Goal: Task Accomplishment & Management: Use online tool/utility

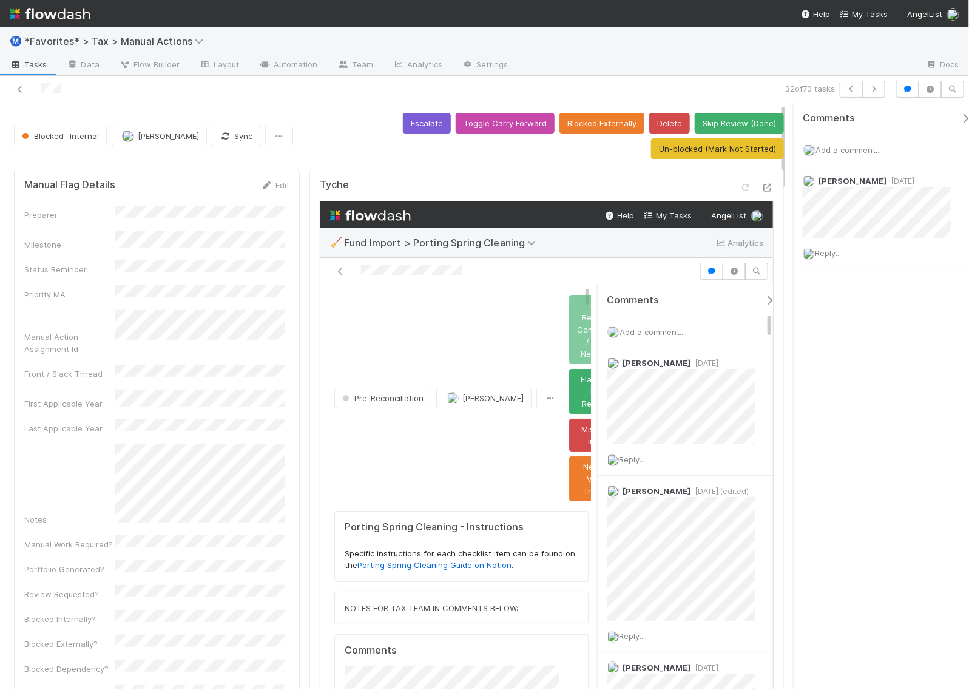
click at [453, 374] on div "Comments Add a comment... Blake Hall 2 months ago Reply..." at bounding box center [364, 344] width 175 height 521
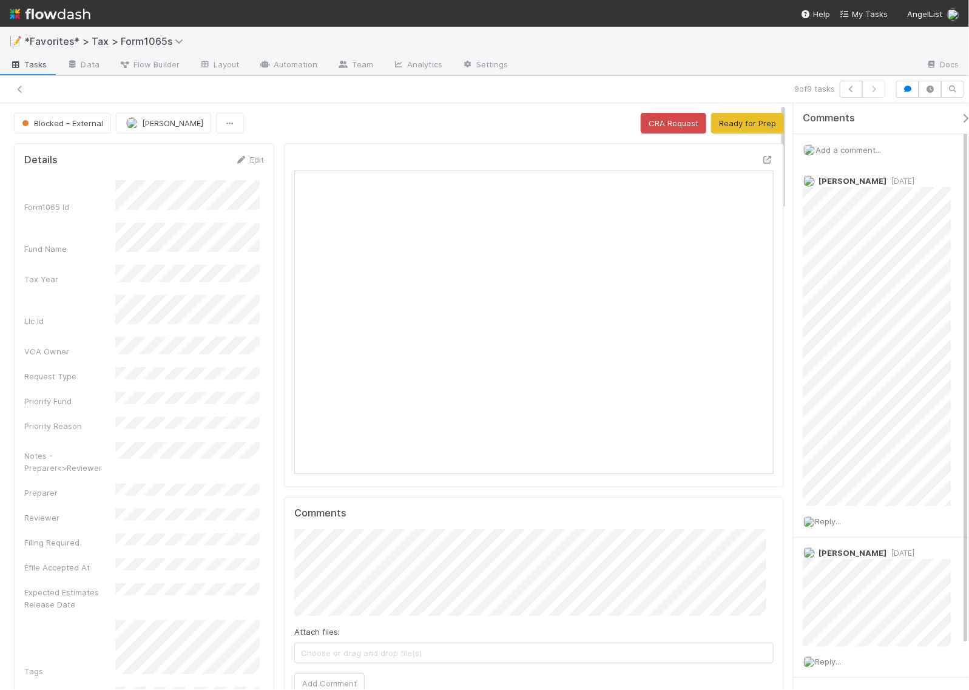
scroll to position [235, 460]
click at [489, 124] on div "Blocked - External Helen Vo CRA Request Ready for Prep" at bounding box center [399, 123] width 770 height 21
click at [79, 10] on img at bounding box center [50, 14] width 81 height 21
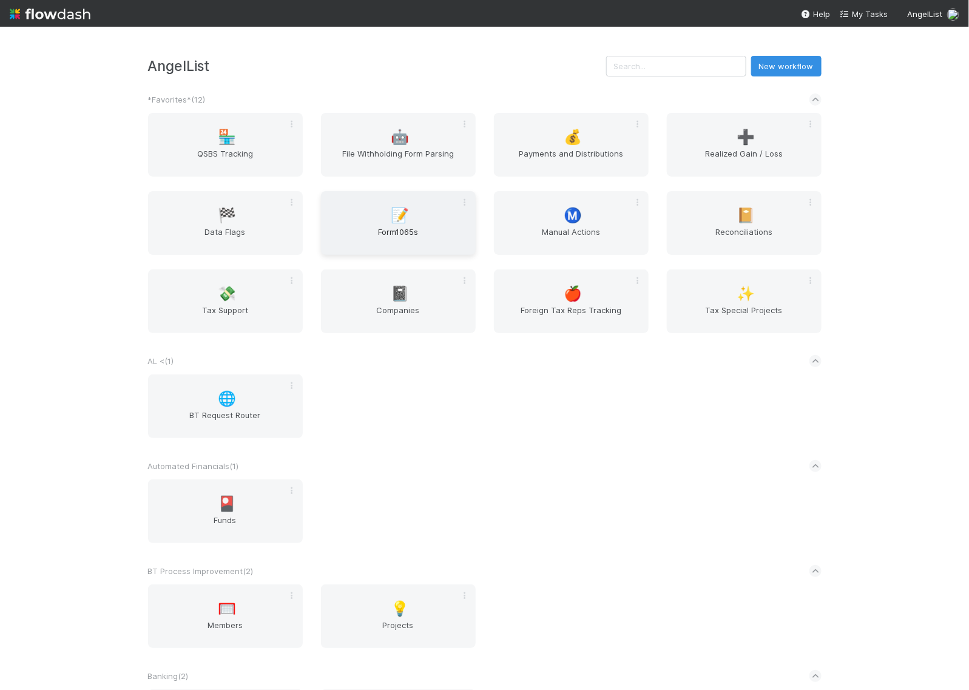
click at [430, 220] on div "📝 Form1065s" at bounding box center [398, 223] width 155 height 64
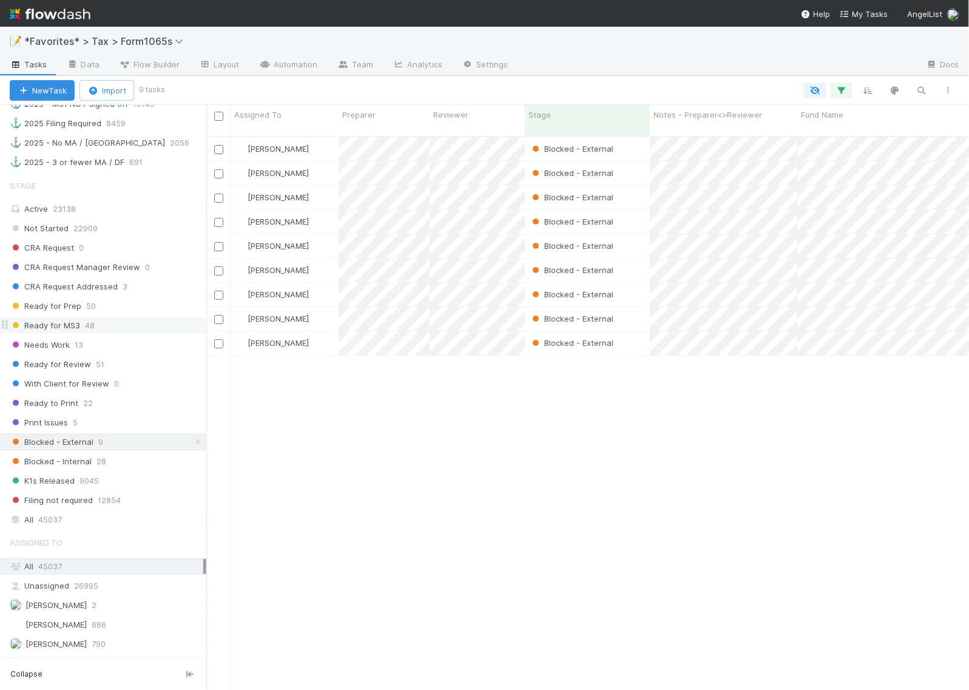
scroll to position [818, 0]
click at [122, 215] on div "Active 23138" at bounding box center [107, 207] width 194 height 15
click at [849, 89] on button "button" at bounding box center [842, 91] width 22 height 16
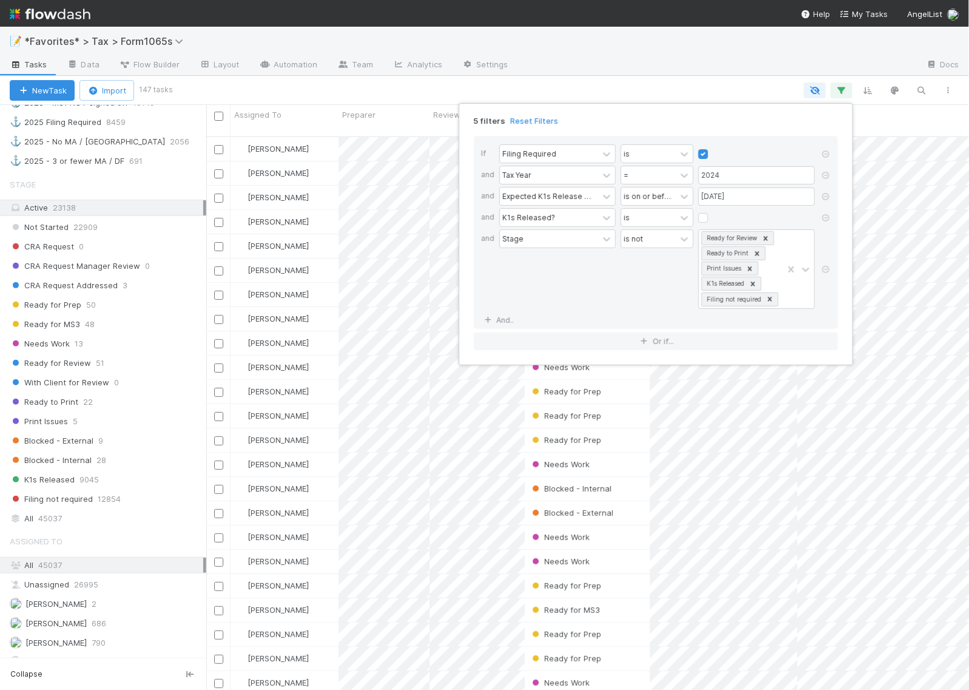
click at [733, 87] on div "5 filters Reset Filters If Filing Required is and Tax Year = 2024 and Expected …" at bounding box center [484, 345] width 969 height 690
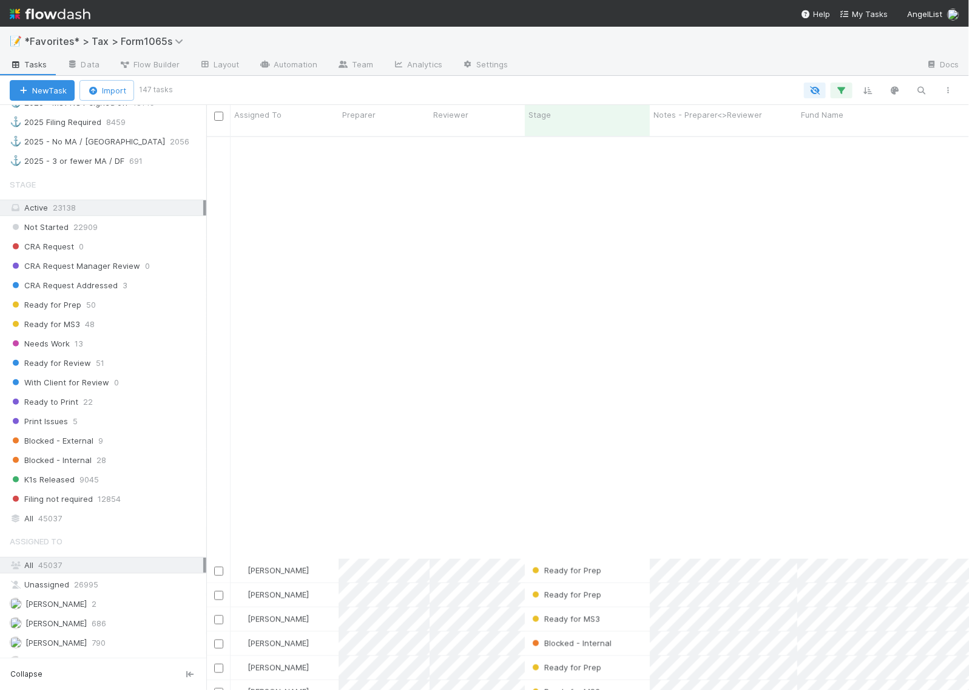
scroll to position [835, 0]
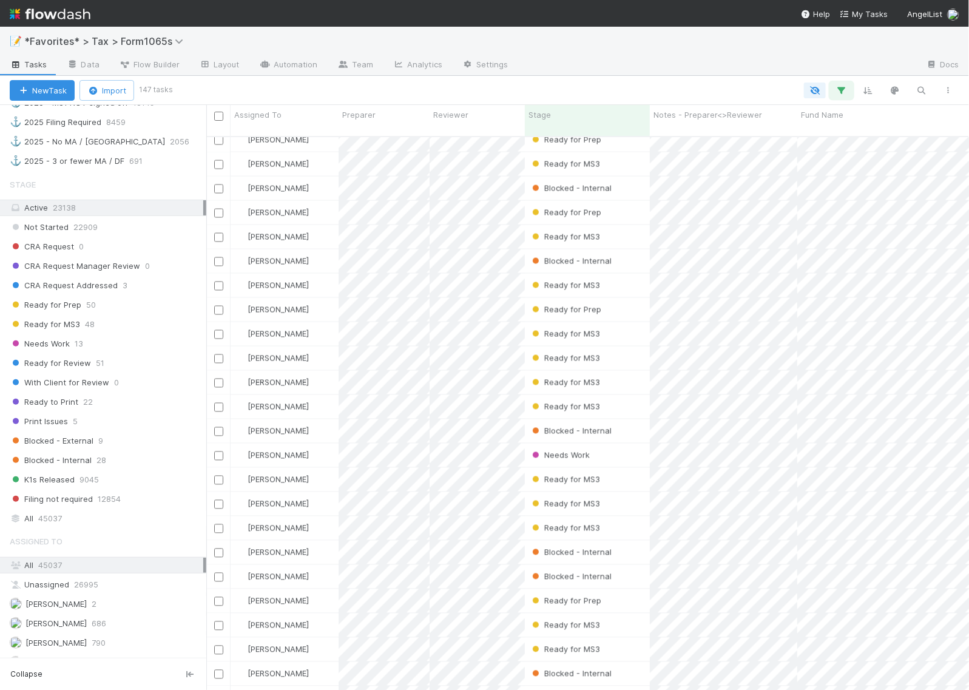
click at [839, 95] on icon "button" at bounding box center [842, 90] width 12 height 11
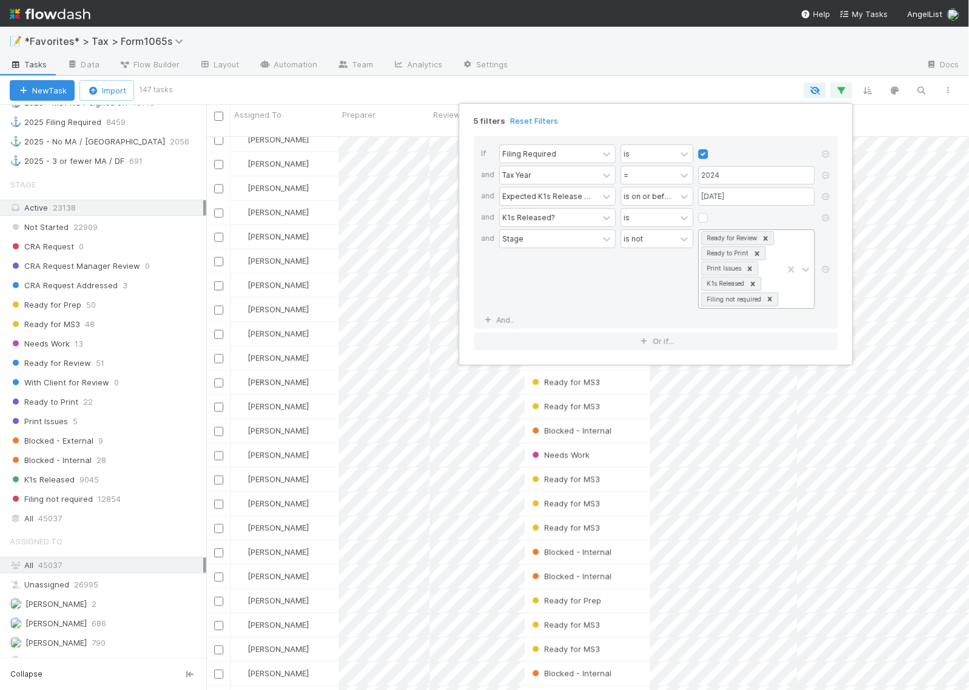
scroll to position [1, 0]
click at [772, 272] on div "Ready for Review Ready to Print Print Issues K1s Released Filing not required" at bounding box center [741, 269] width 84 height 78
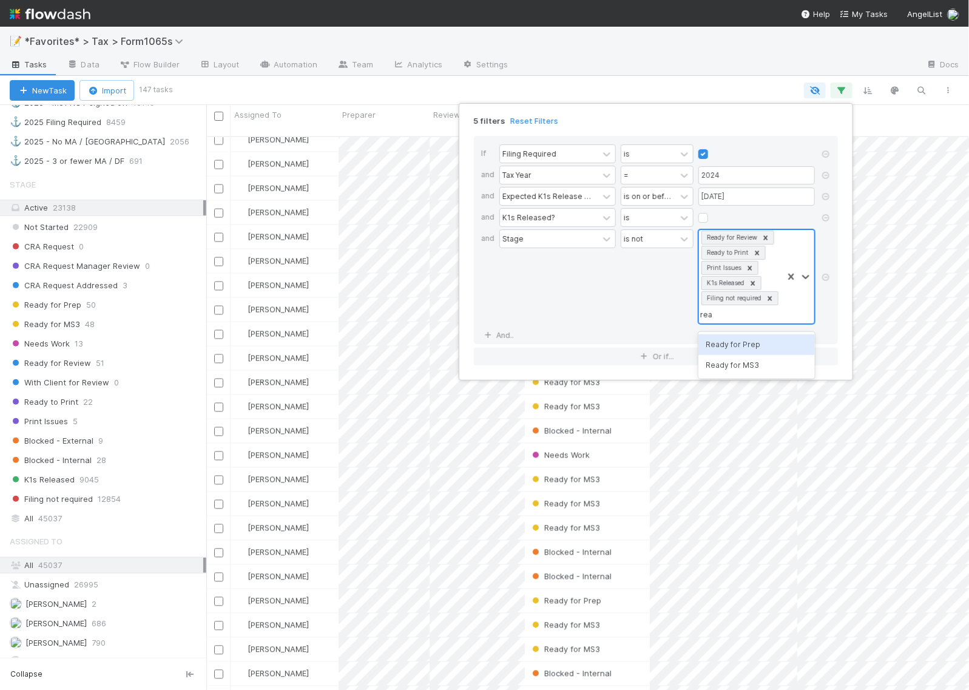
type input "read"
click at [750, 365] on div "Ready for MS3" at bounding box center [757, 365] width 117 height 21
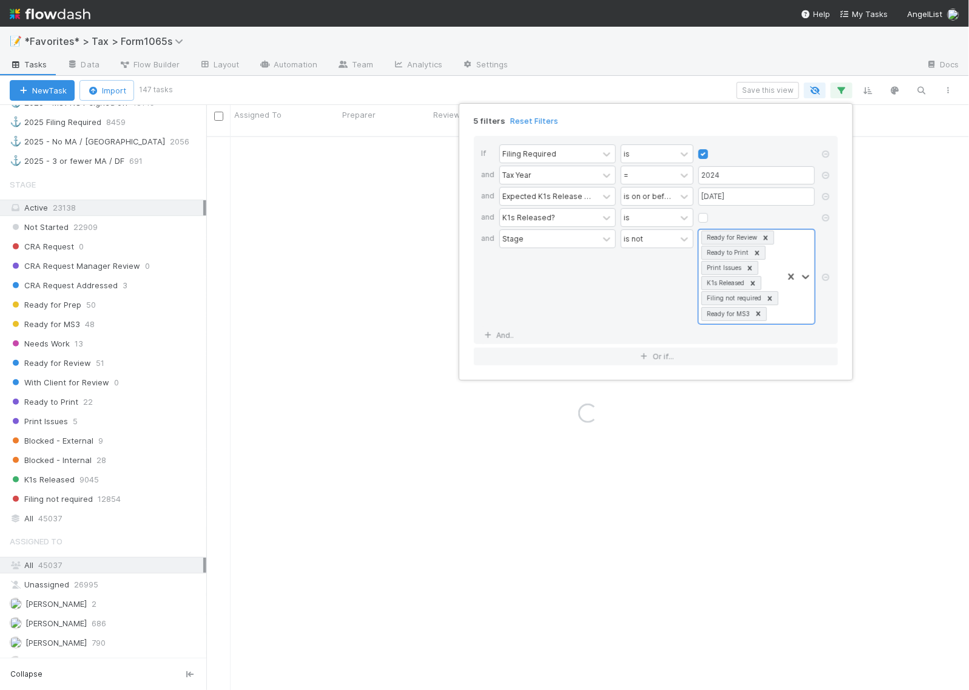
click at [719, 83] on div "5 filters Reset Filters If Filing Required is and Tax Year = 2024 and Expected …" at bounding box center [484, 345] width 969 height 690
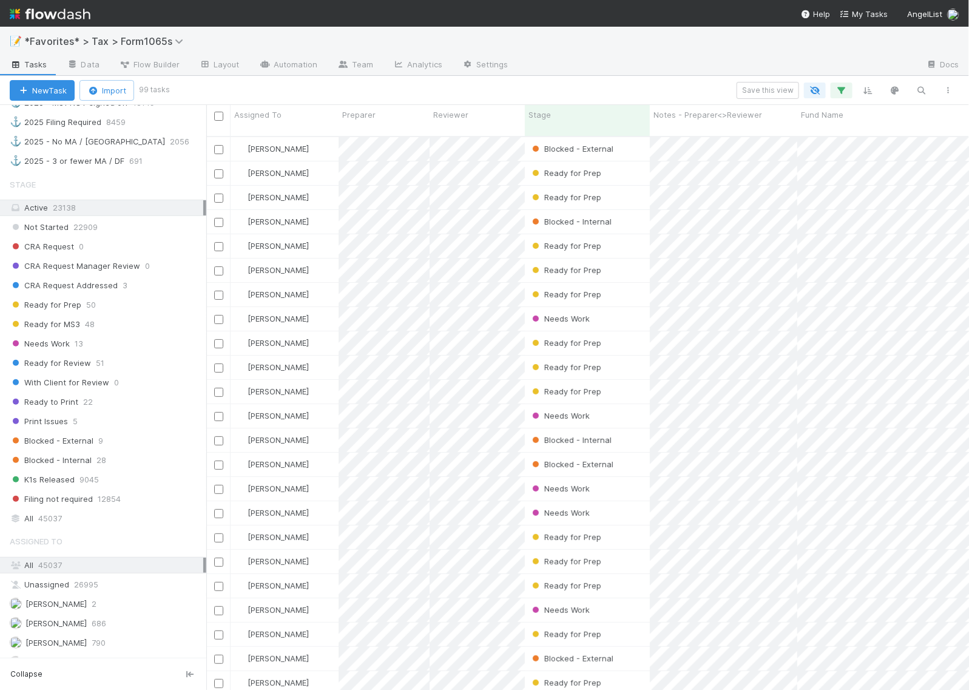
scroll to position [552, 751]
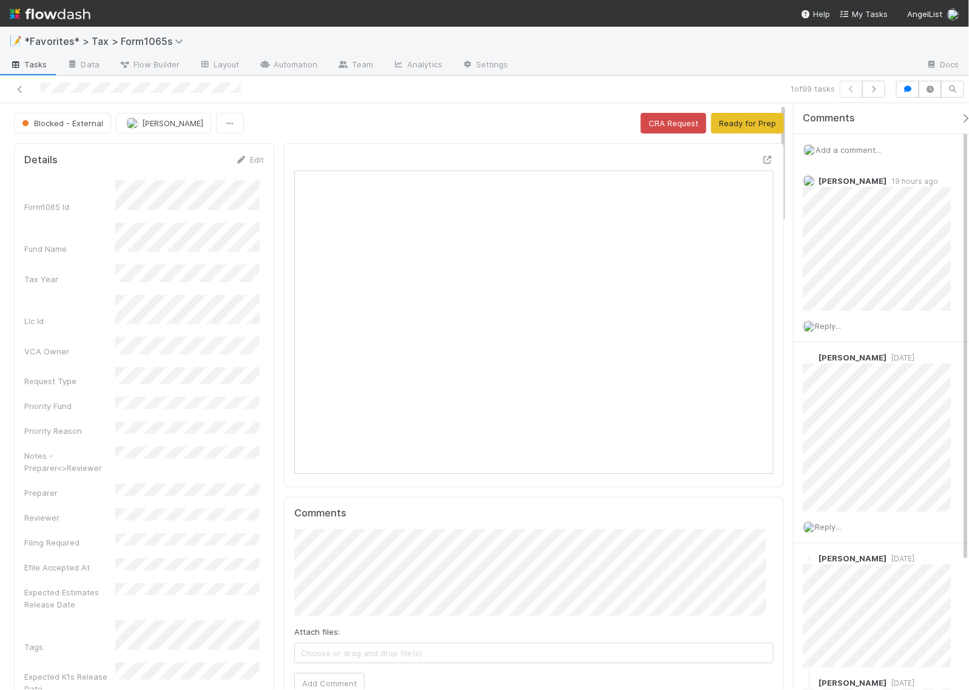
scroll to position [235, 460]
click at [762, 158] on icon at bounding box center [768, 160] width 12 height 8
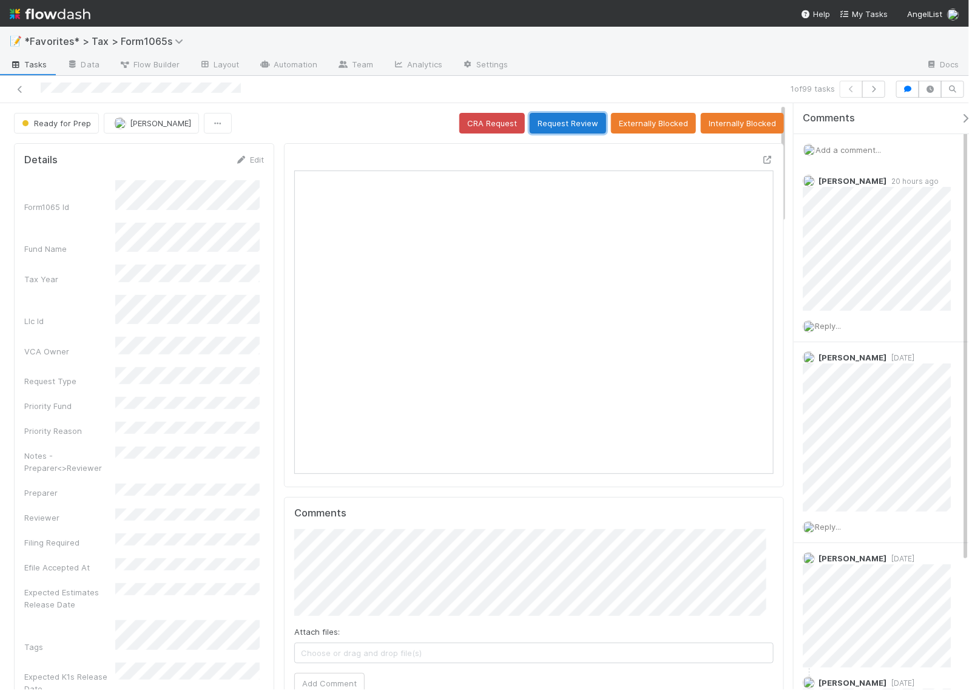
click at [554, 120] on button "Request Review" at bounding box center [568, 123] width 76 height 21
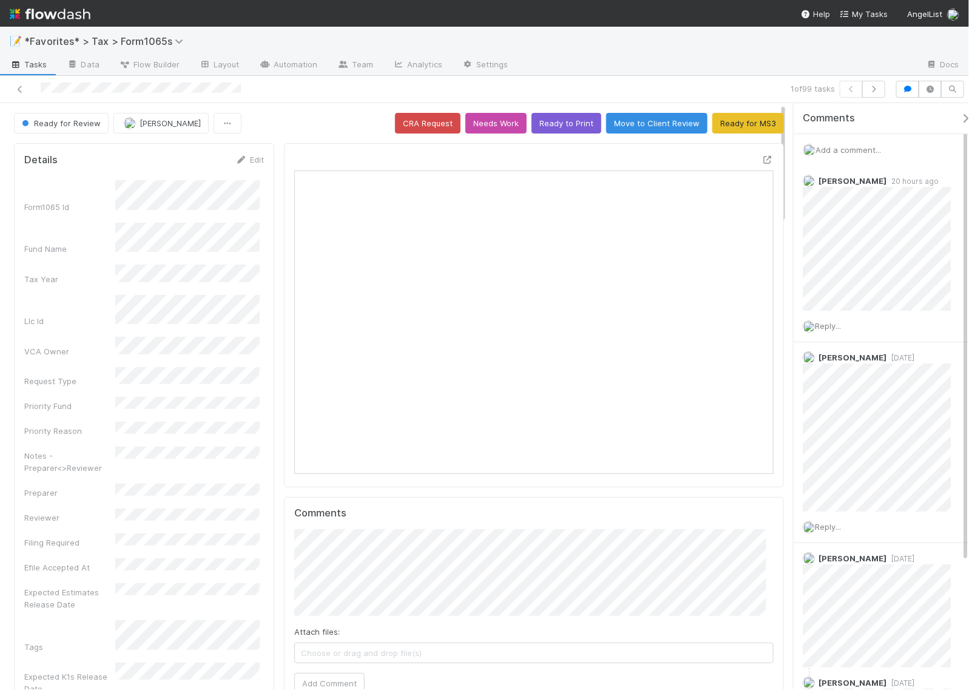
click at [337, 125] on div "Ready for Review Helen Vo CRA Request Needs Work Ready to Print Move to Client …" at bounding box center [399, 123] width 770 height 21
click at [873, 89] on icon "button" at bounding box center [874, 89] width 12 height 7
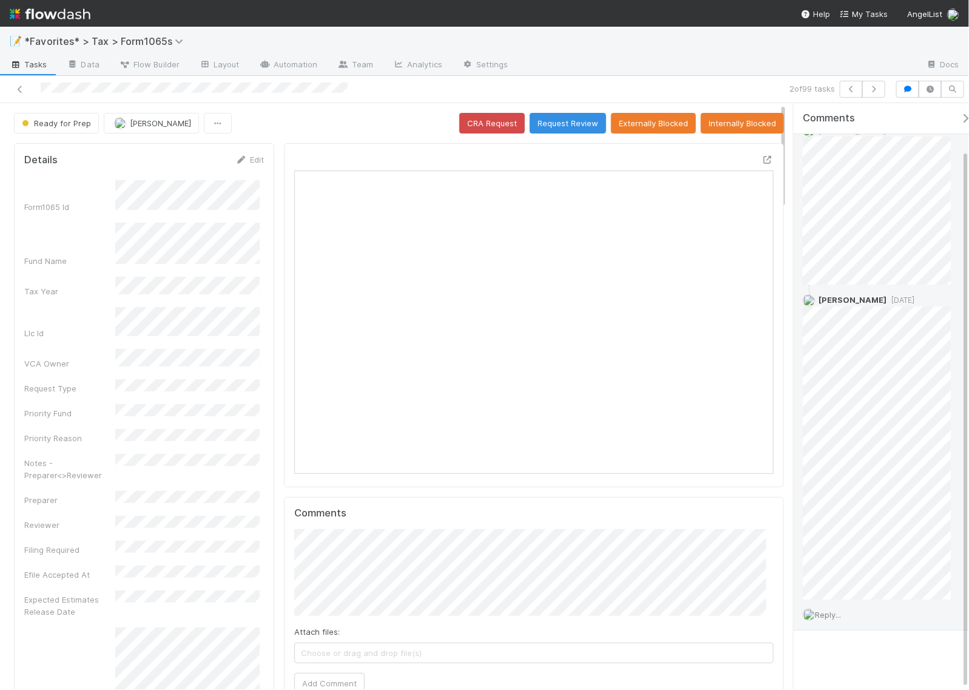
click at [833, 614] on span "Reply..." at bounding box center [828, 615] width 26 height 10
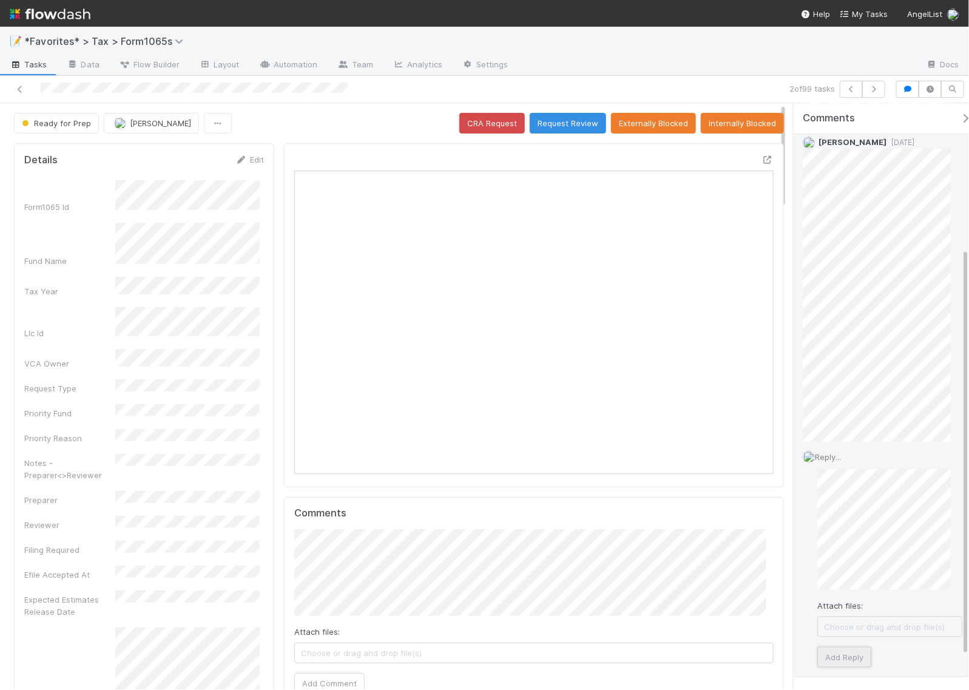
click at [850, 648] on button "Add Reply" at bounding box center [845, 657] width 54 height 21
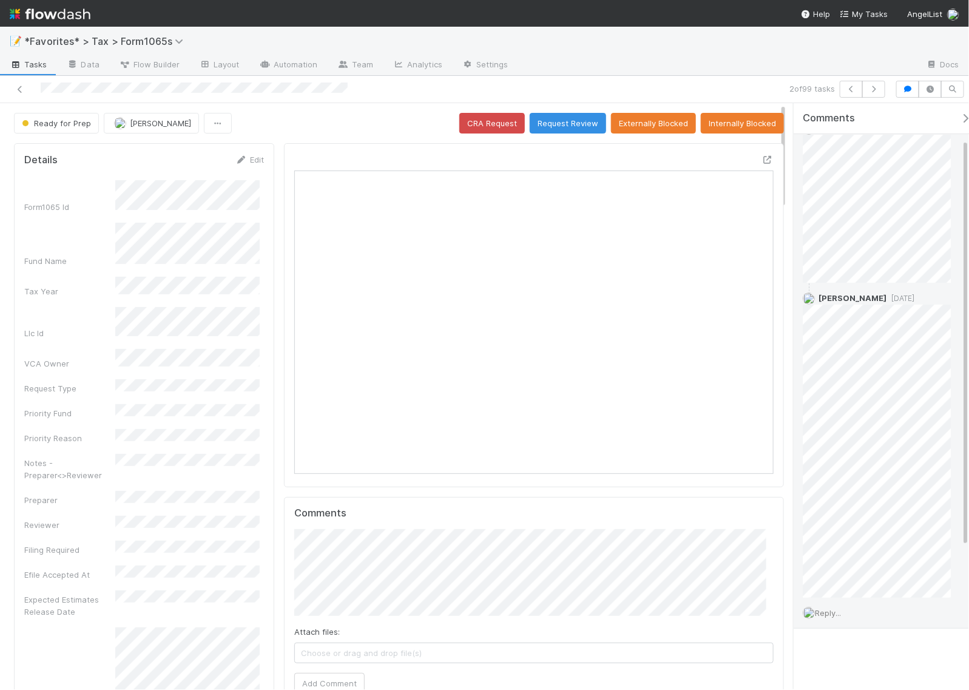
scroll to position [52, 0]
click at [762, 161] on icon at bounding box center [768, 160] width 12 height 8
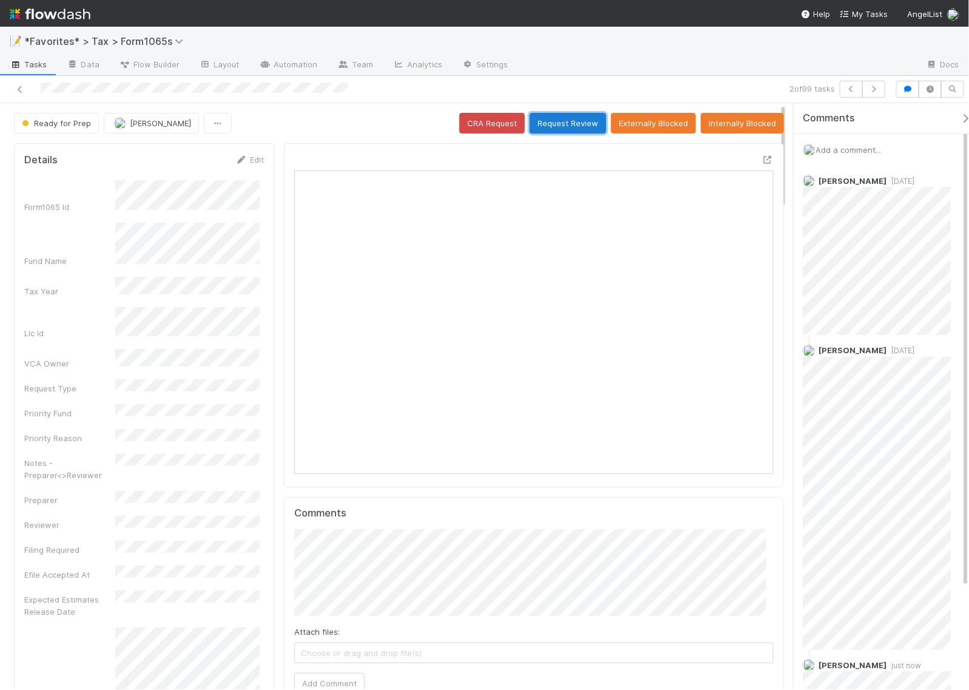
click at [557, 119] on button "Request Review" at bounding box center [568, 123] width 76 height 21
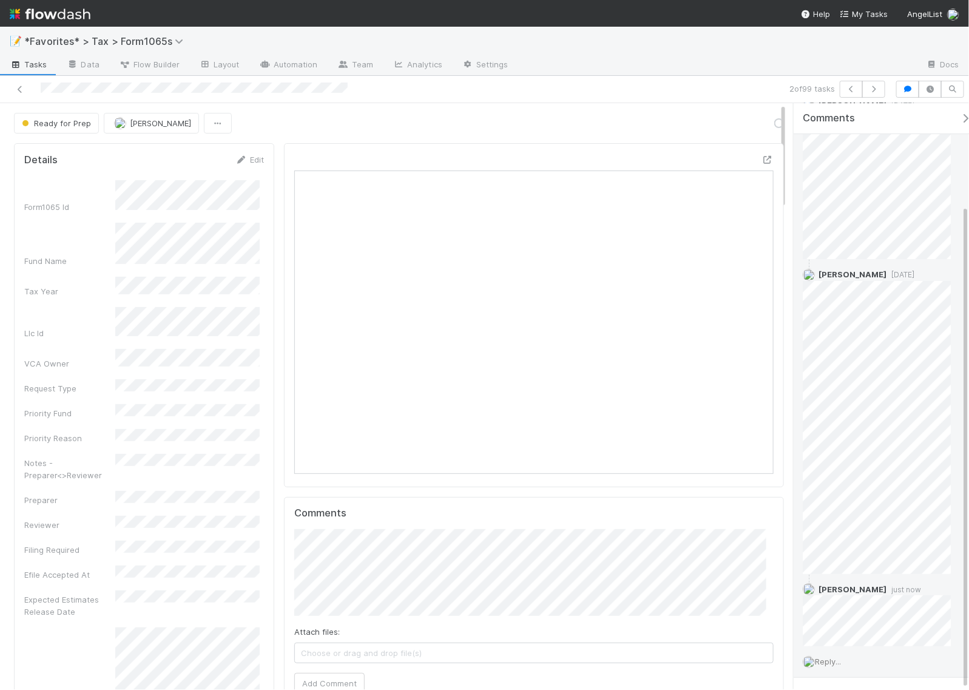
scroll to position [123, 0]
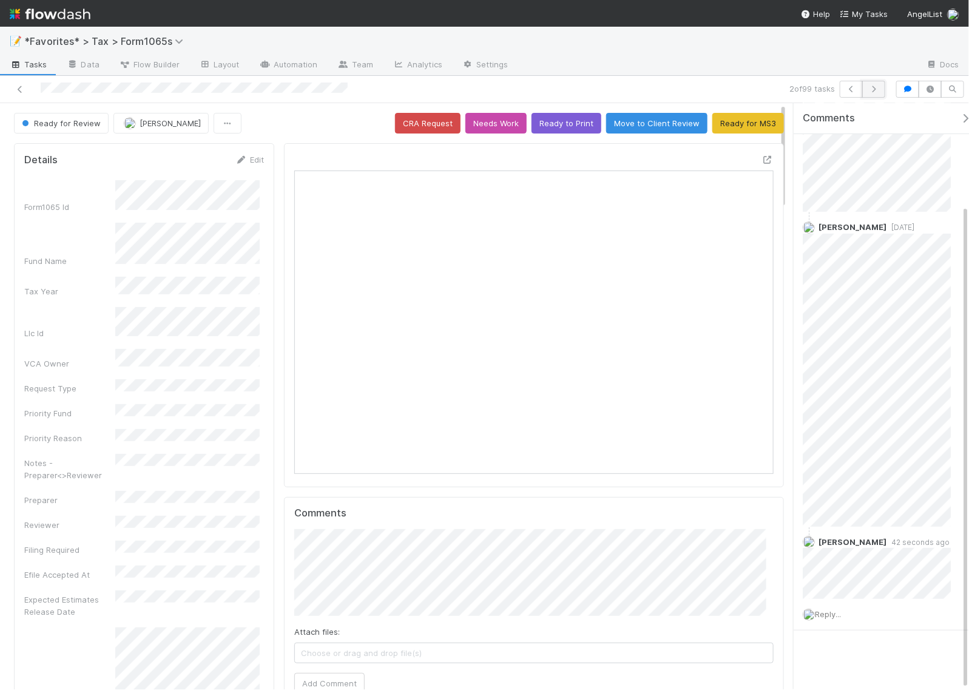
click at [875, 89] on icon "button" at bounding box center [874, 89] width 12 height 7
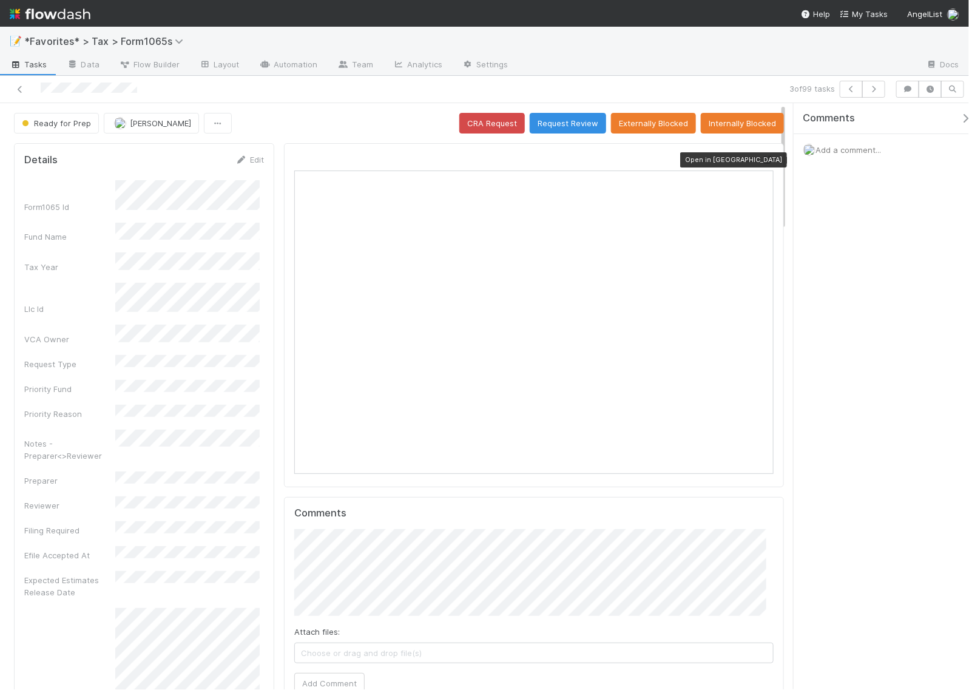
click at [762, 158] on icon at bounding box center [768, 160] width 12 height 8
click at [844, 151] on span "Add a comment..." at bounding box center [849, 150] width 66 height 10
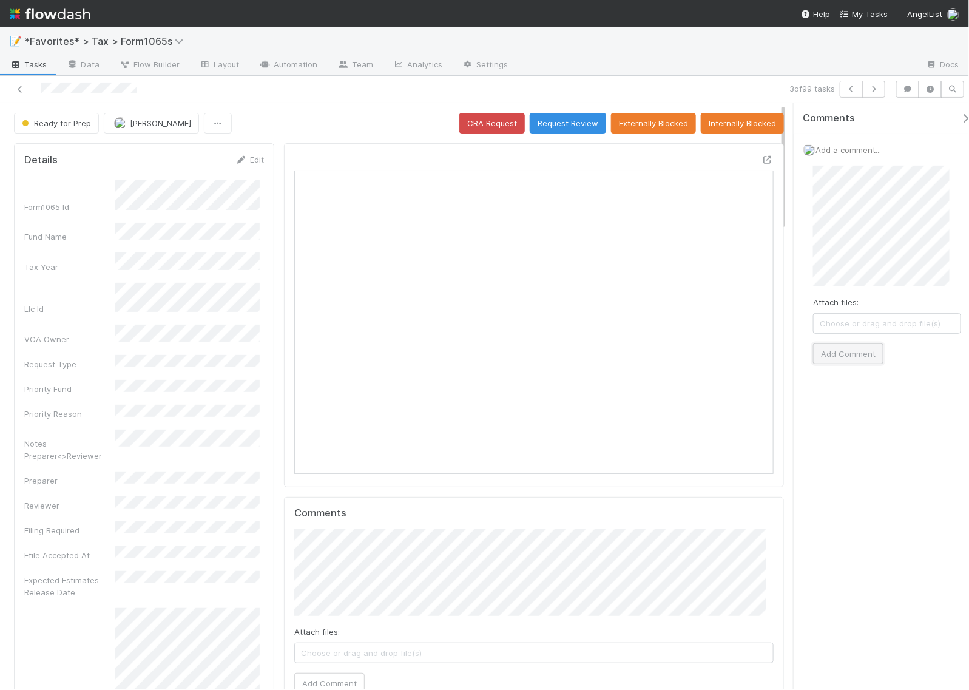
click at [847, 350] on button "Add Comment" at bounding box center [848, 354] width 70 height 21
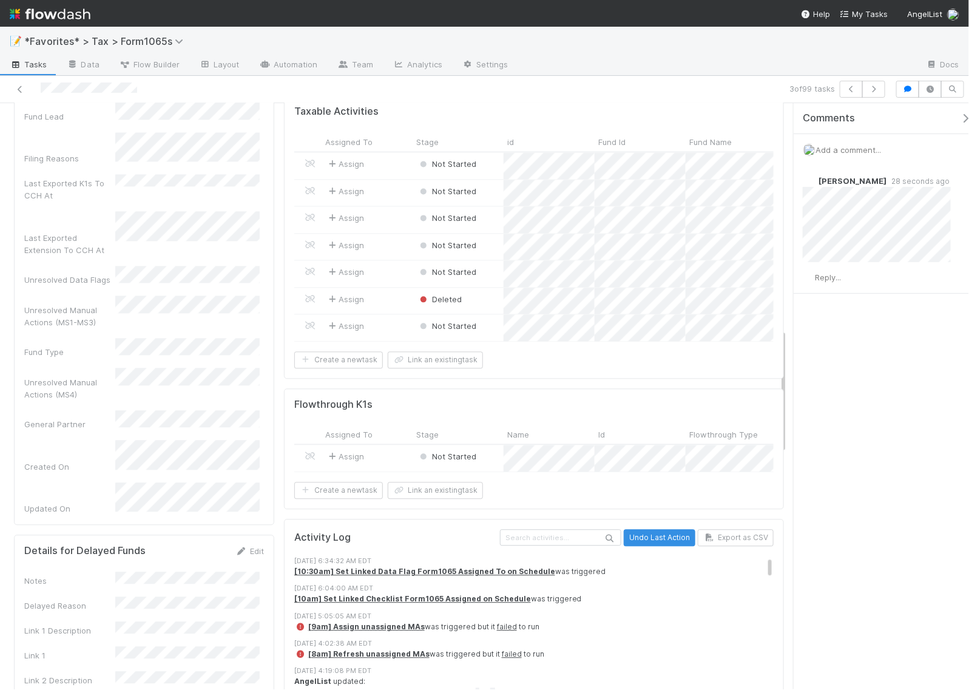
scroll to position [1062, 0]
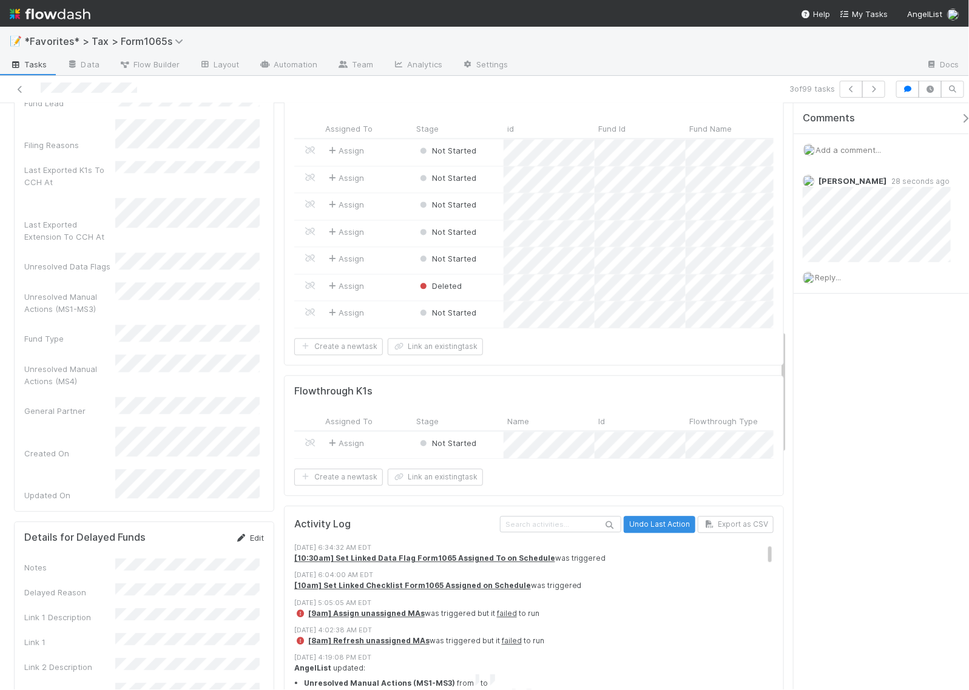
click at [253, 534] on link "Edit" at bounding box center [250, 539] width 29 height 10
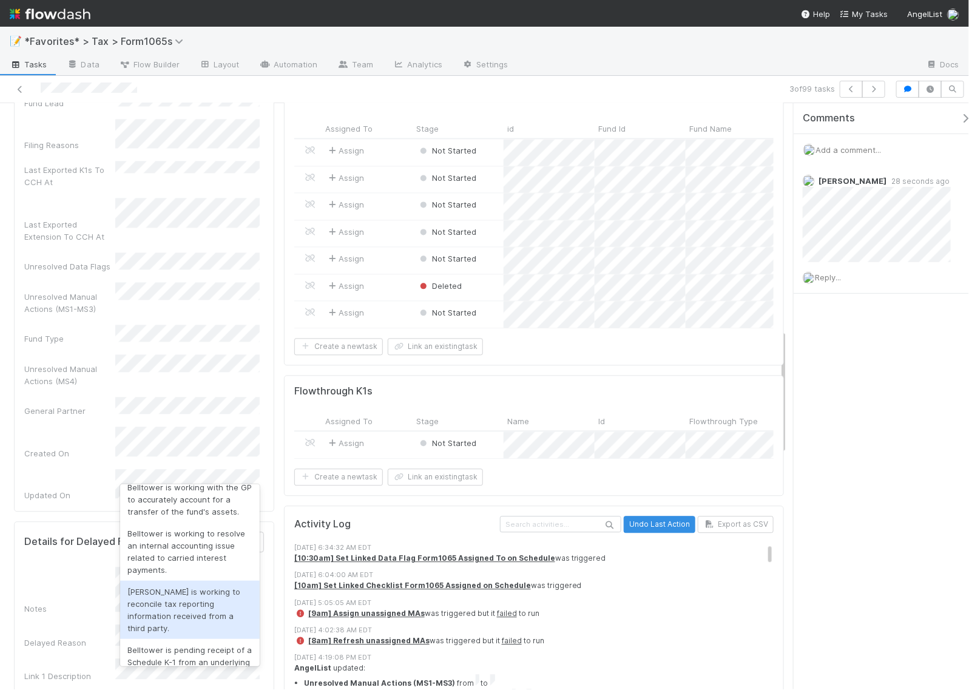
scroll to position [447, 0]
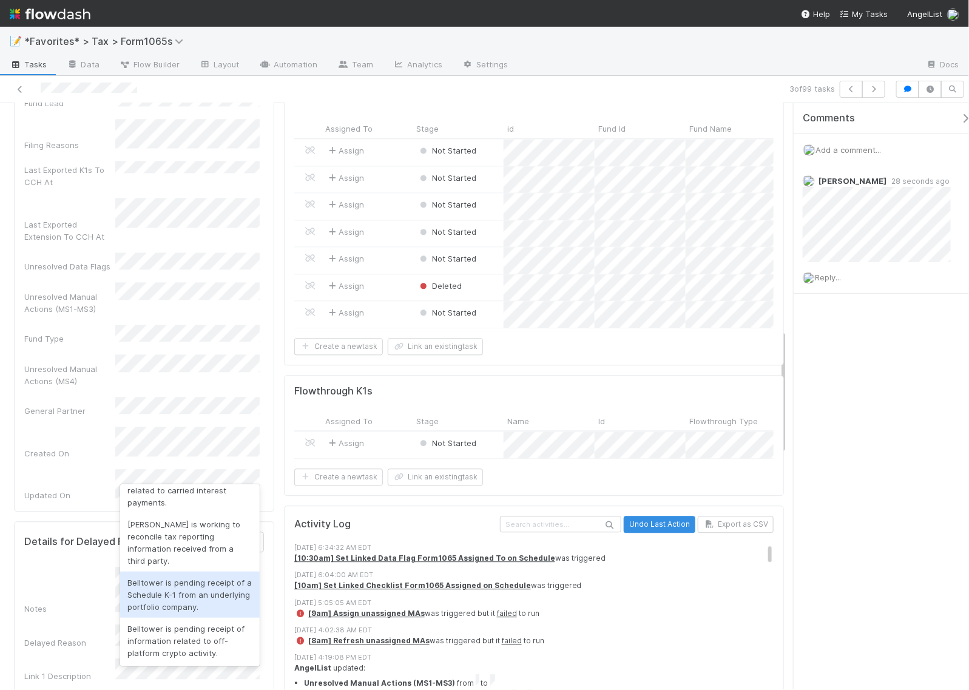
click at [899, 473] on div "Comments Add a comment... Helen Vo 28 seconds ago Reply..." at bounding box center [881, 396] width 175 height 586
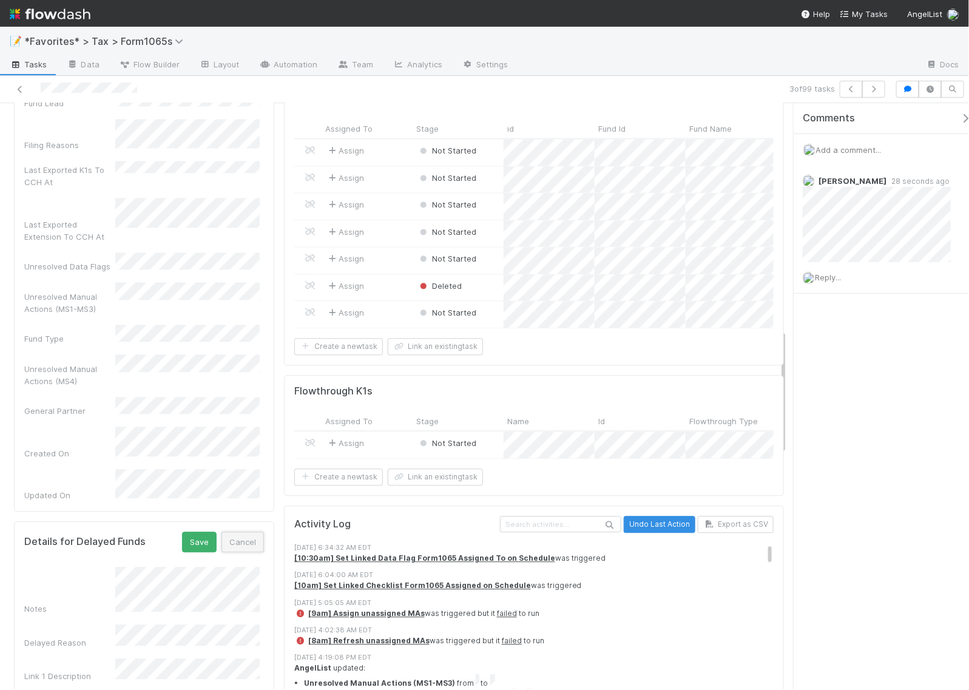
click at [231, 532] on button "Cancel" at bounding box center [243, 542] width 42 height 21
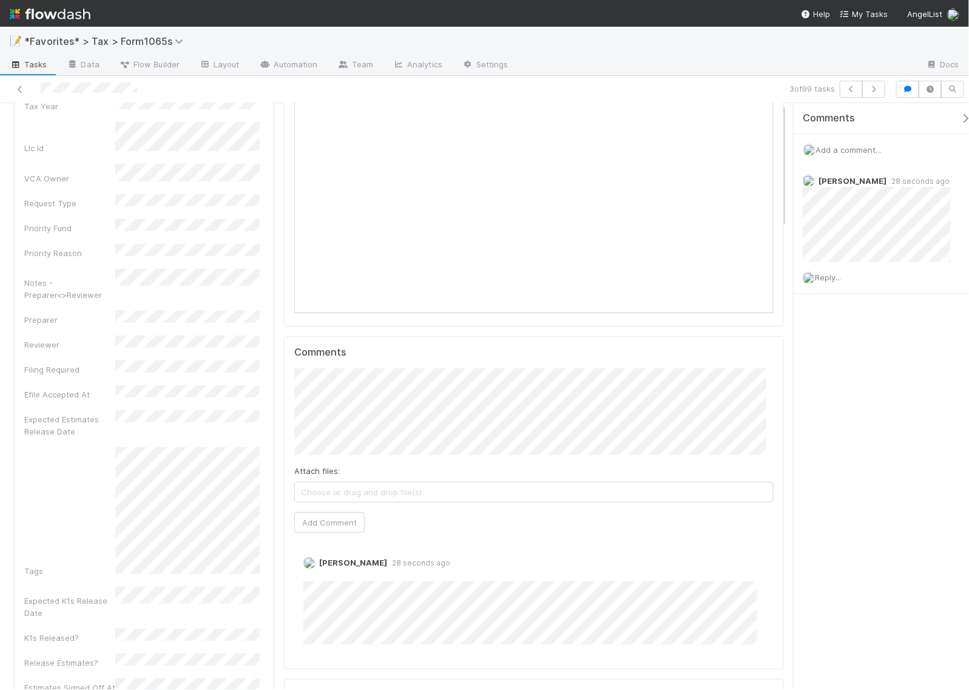
scroll to position [0, 0]
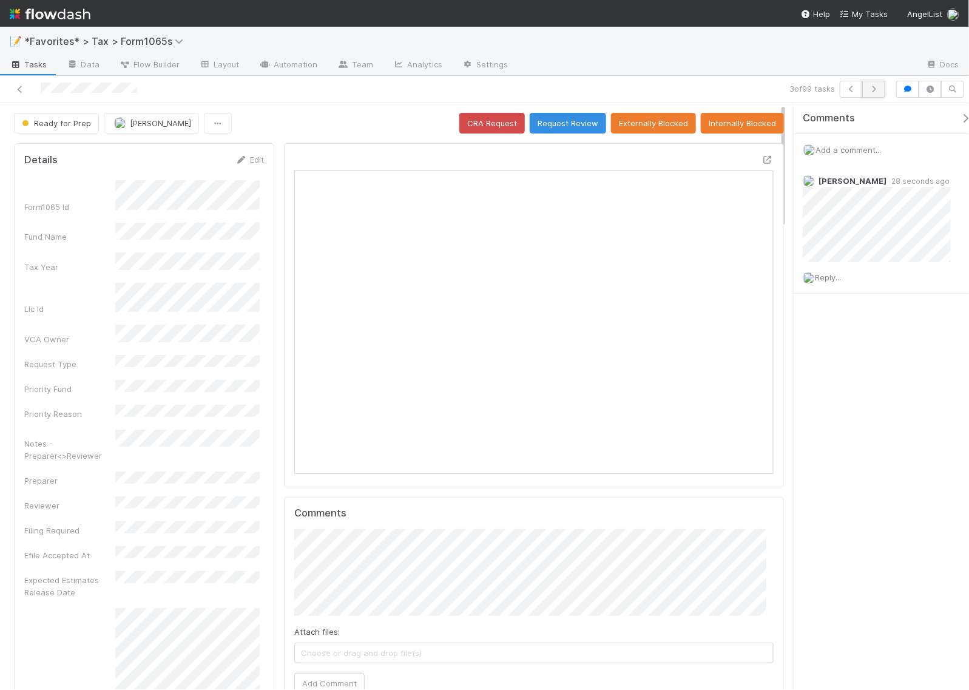
click at [878, 90] on icon "button" at bounding box center [874, 89] width 12 height 7
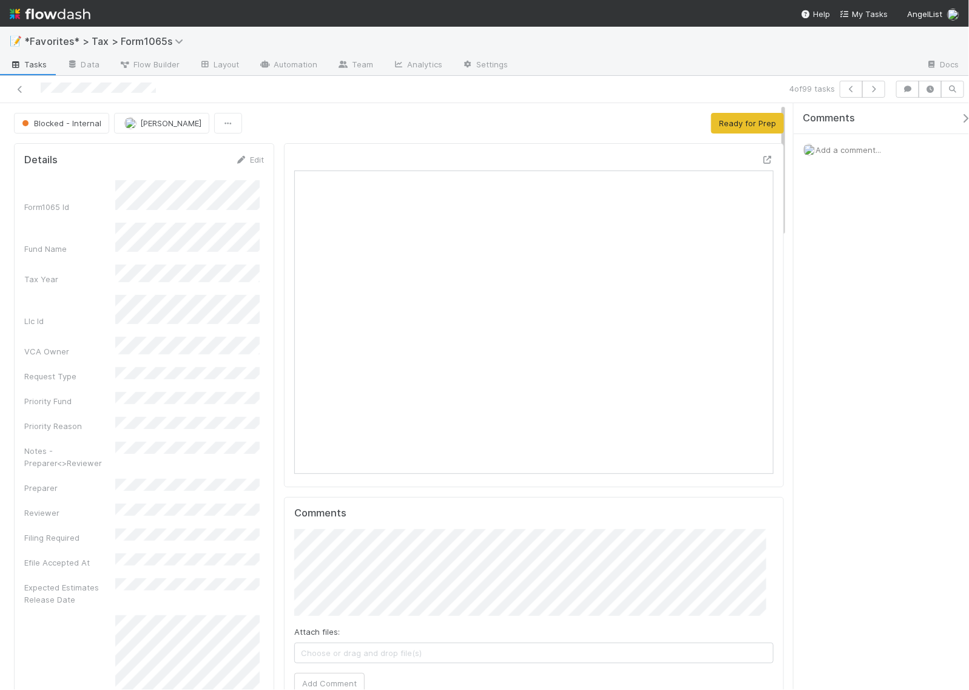
click at [863, 284] on div "Comments Add a comment..." at bounding box center [881, 396] width 175 height 586
click at [762, 160] on icon at bounding box center [768, 160] width 12 height 8
click at [736, 123] on button "Ready for Prep" at bounding box center [747, 123] width 73 height 21
click at [824, 152] on span "Add a comment..." at bounding box center [849, 150] width 66 height 10
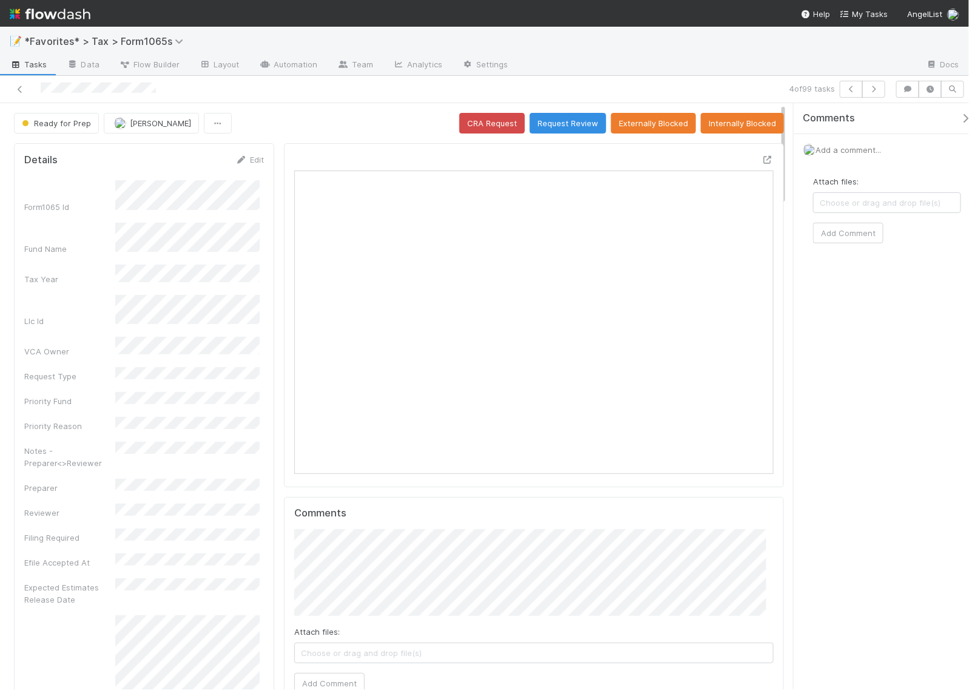
click at [852, 153] on span "Add a comment..." at bounding box center [849, 150] width 66 height 10
click at [859, 150] on span "Add a comment..." at bounding box center [849, 150] width 66 height 10
click at [866, 347] on button "Add Comment" at bounding box center [848, 354] width 70 height 21
click at [843, 399] on div "Comments Add a comment... Helen Vo just now Reply..." at bounding box center [881, 396] width 175 height 586
click at [356, 124] on div "Ready for Prep Helen Vo CRA Request Request Review Externally Blocked Internall…" at bounding box center [399, 123] width 770 height 21
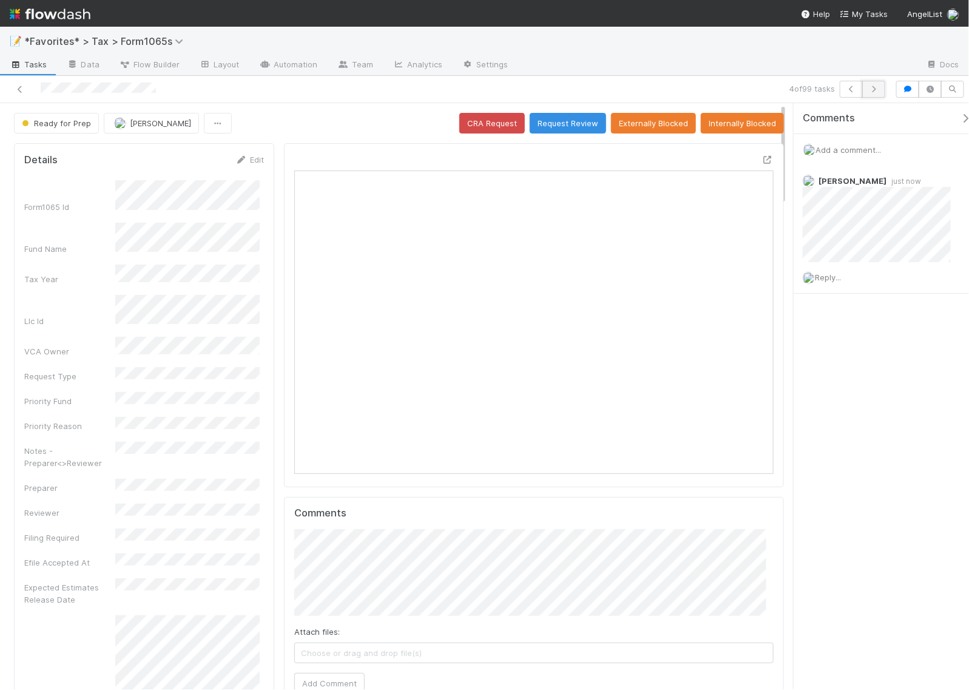
click at [875, 93] on button "button" at bounding box center [874, 89] width 23 height 17
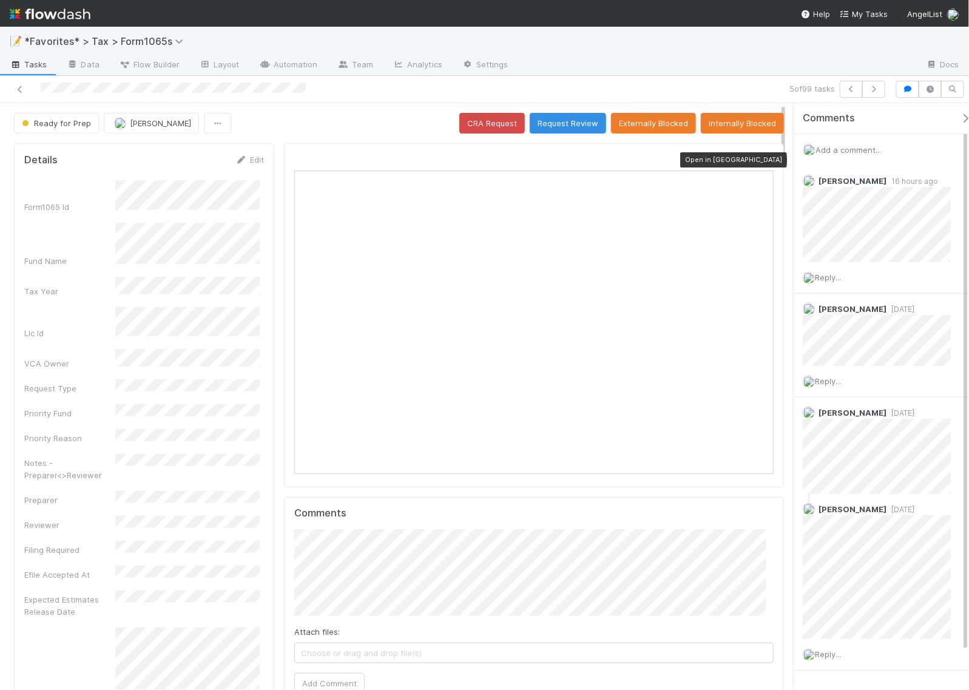
scroll to position [235, 460]
click at [877, 88] on icon "button" at bounding box center [874, 89] width 12 height 7
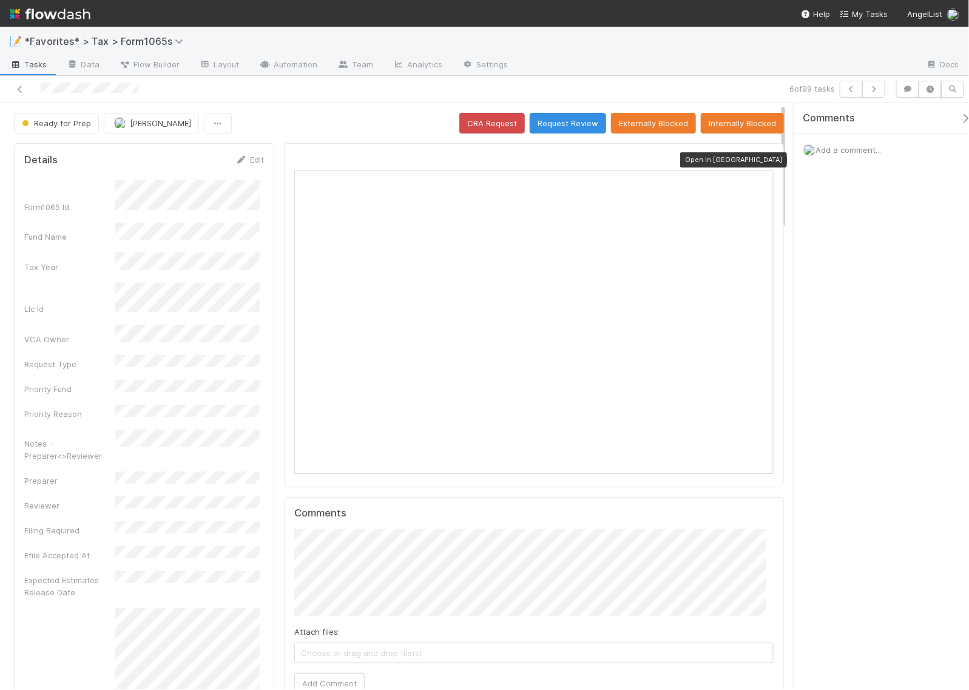
click at [762, 160] on icon at bounding box center [768, 160] width 12 height 8
click at [845, 155] on div "Add a comment..." at bounding box center [887, 150] width 187 height 32
click at [847, 146] on span "Add a comment..." at bounding box center [849, 150] width 66 height 10
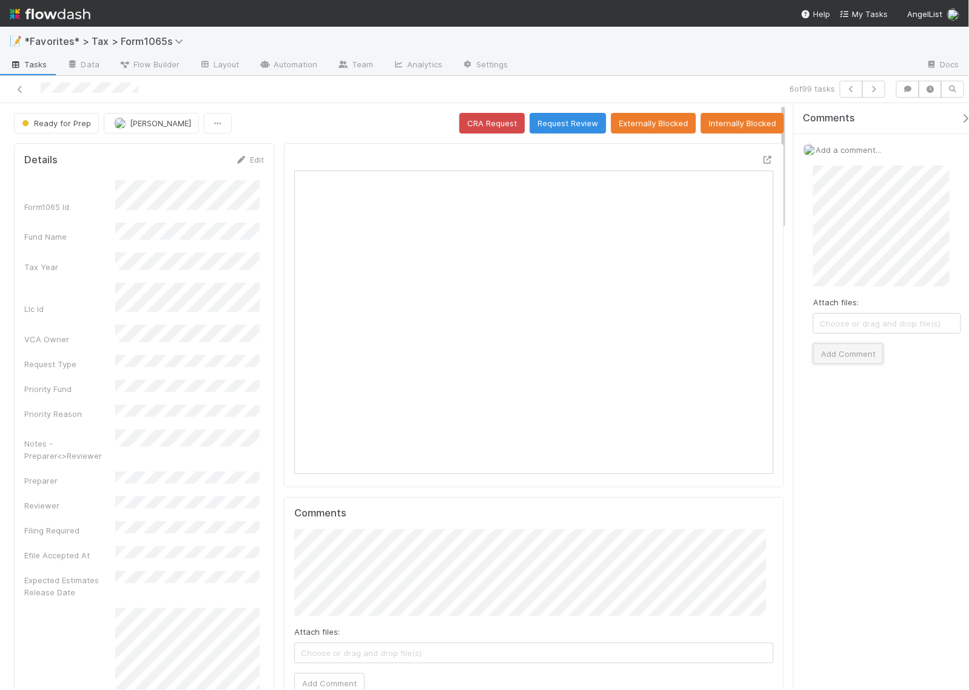
click at [851, 349] on button "Add Comment" at bounding box center [848, 354] width 70 height 21
click at [872, 92] on icon "button" at bounding box center [874, 89] width 12 height 7
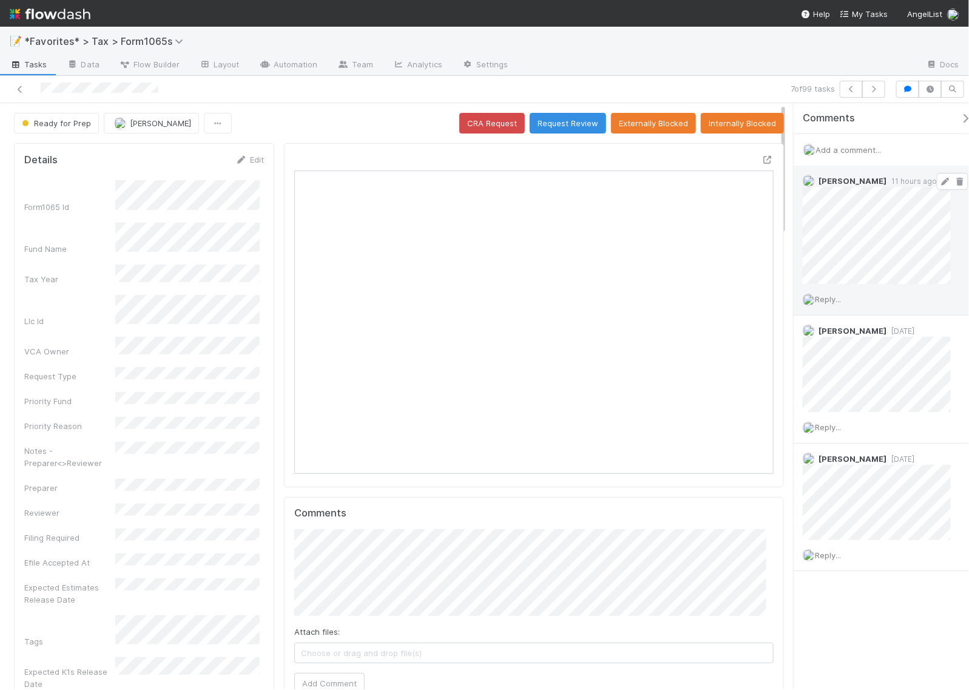
scroll to position [235, 225]
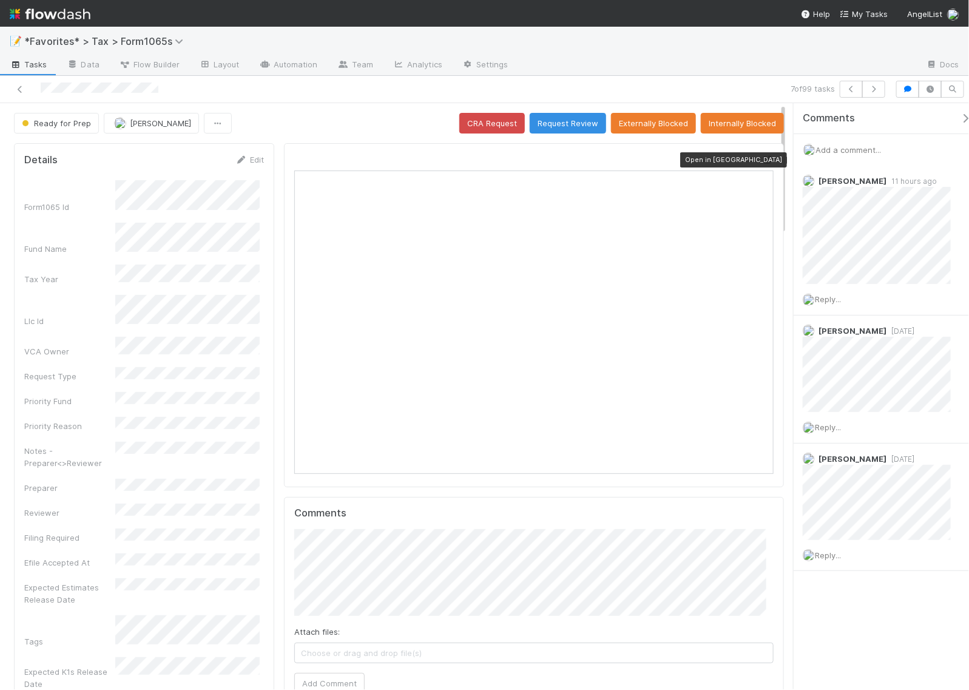
click at [762, 159] on icon at bounding box center [768, 160] width 12 height 8
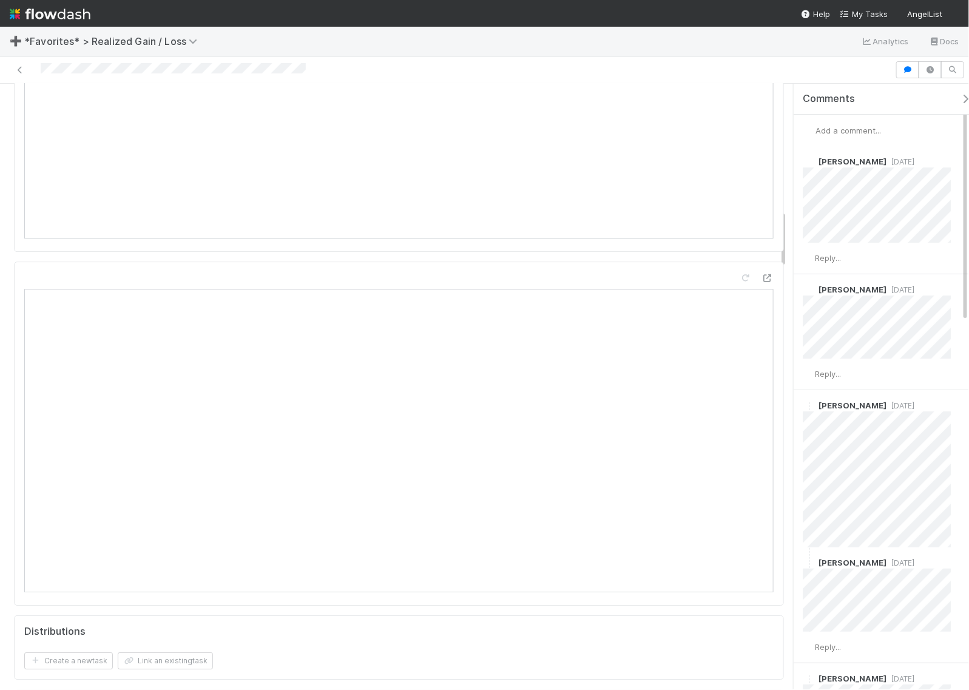
scroll to position [1518, 0]
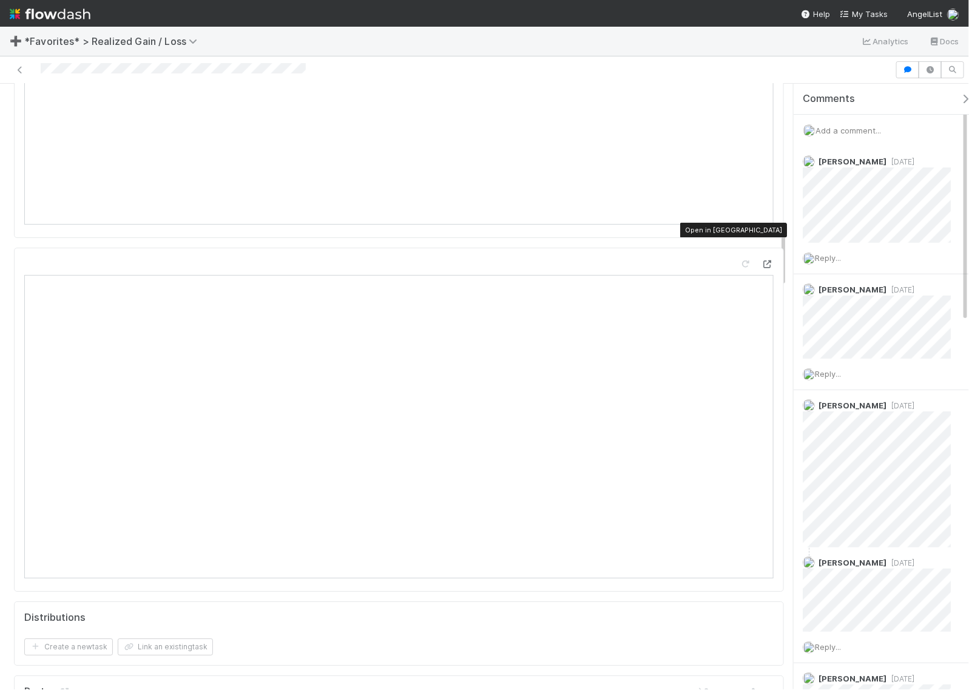
click at [762, 260] on icon at bounding box center [768, 264] width 12 height 8
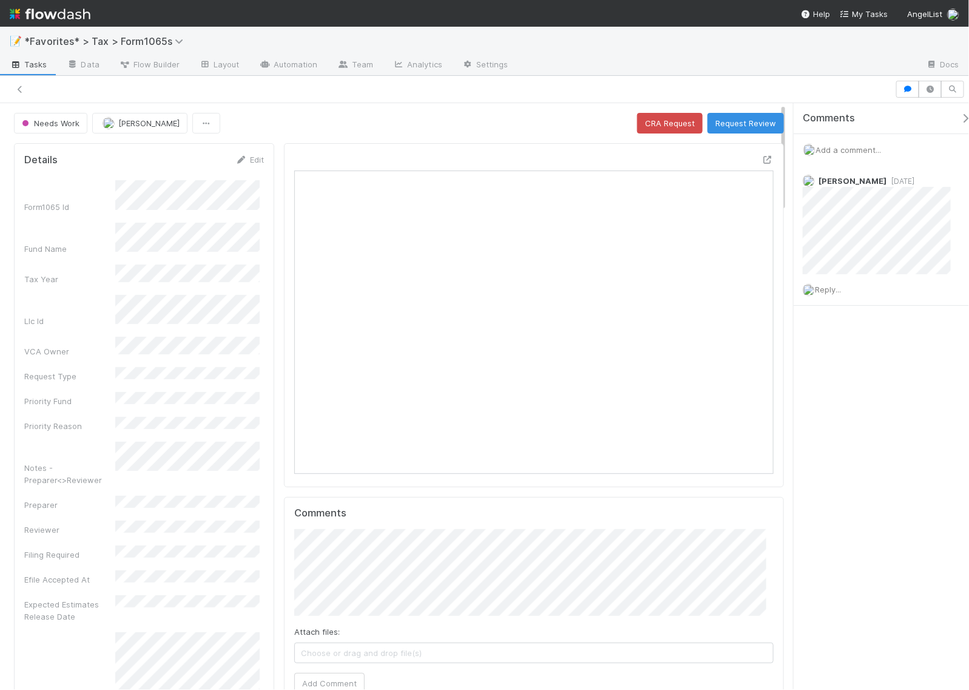
scroll to position [11, 12]
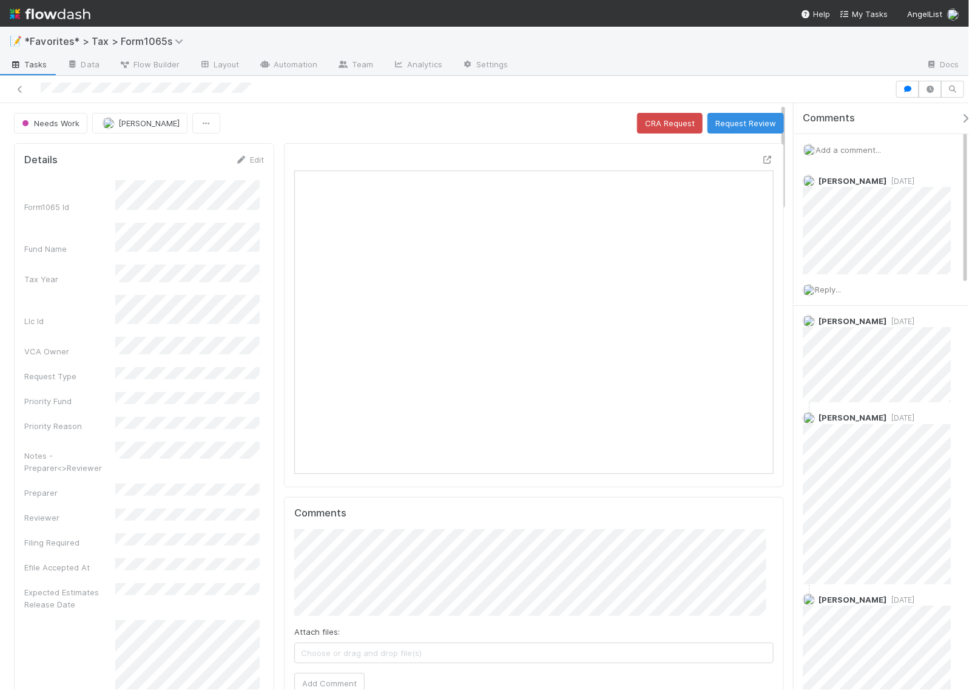
scroll to position [235, 460]
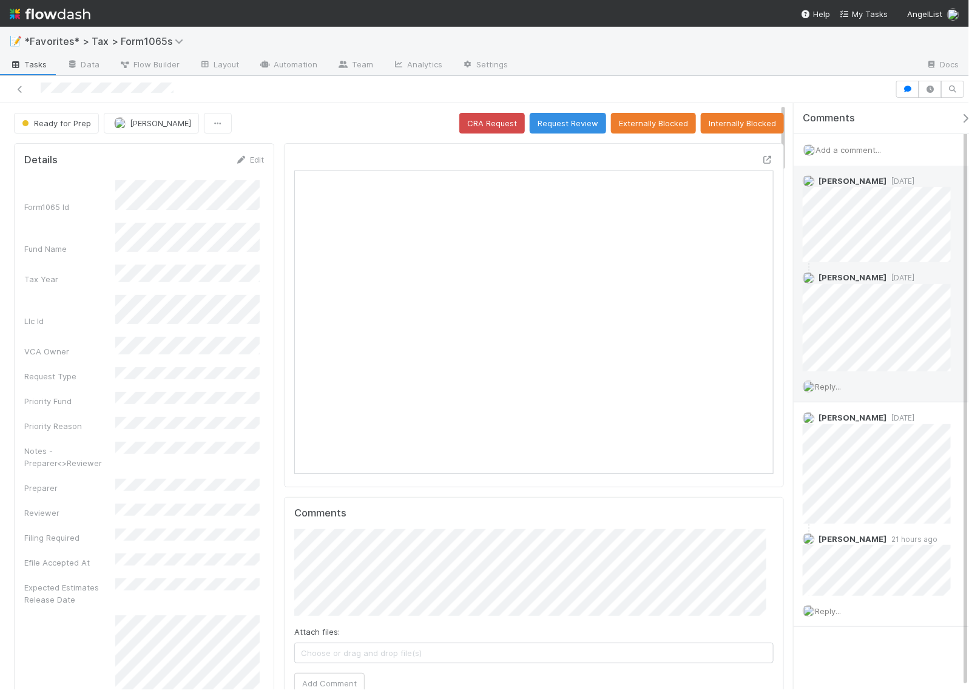
scroll to position [235, 460]
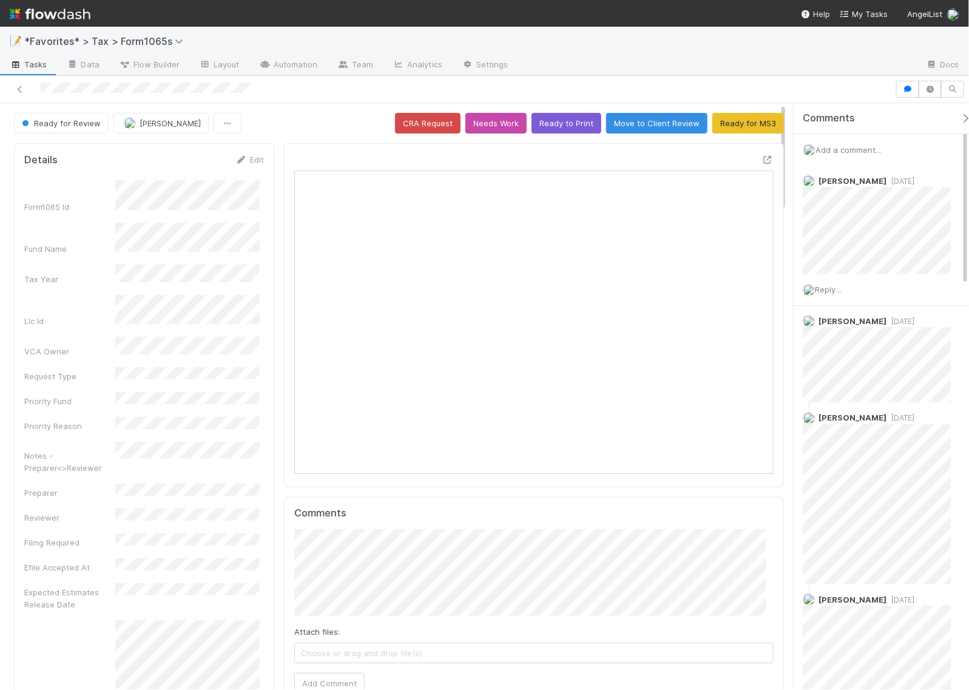
scroll to position [235, 460]
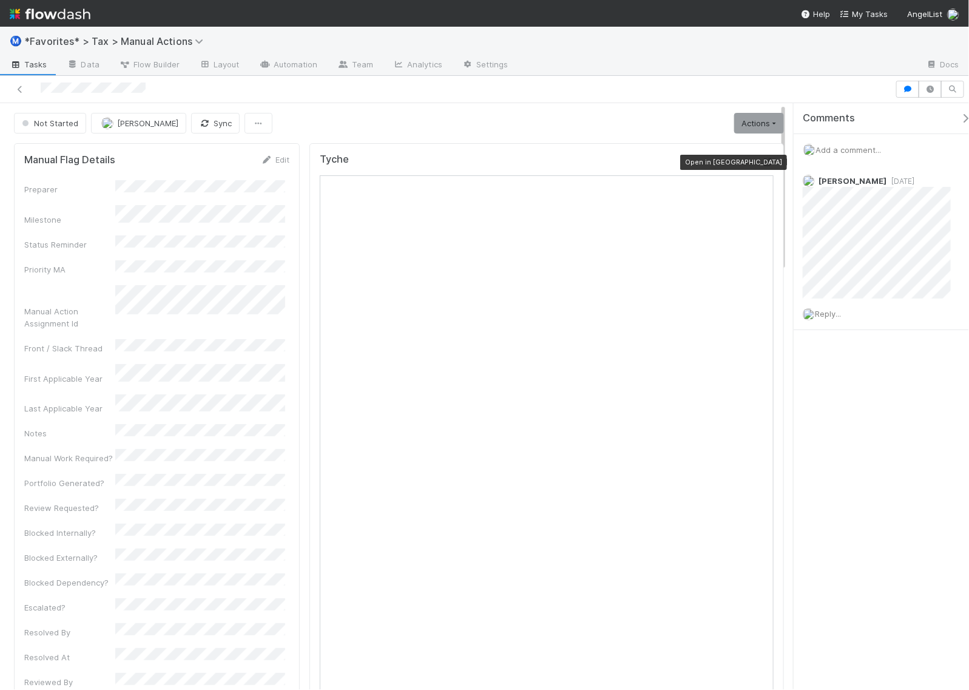
click at [762, 161] on icon at bounding box center [768, 162] width 12 height 8
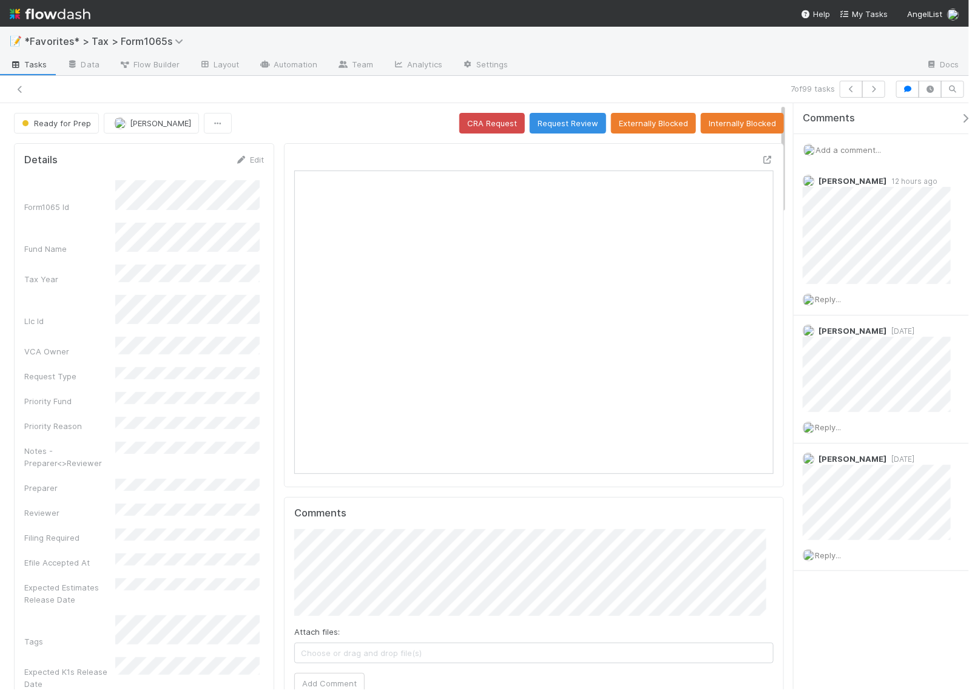
scroll to position [235, 460]
click at [871, 150] on span "Add a comment..." at bounding box center [849, 150] width 66 height 10
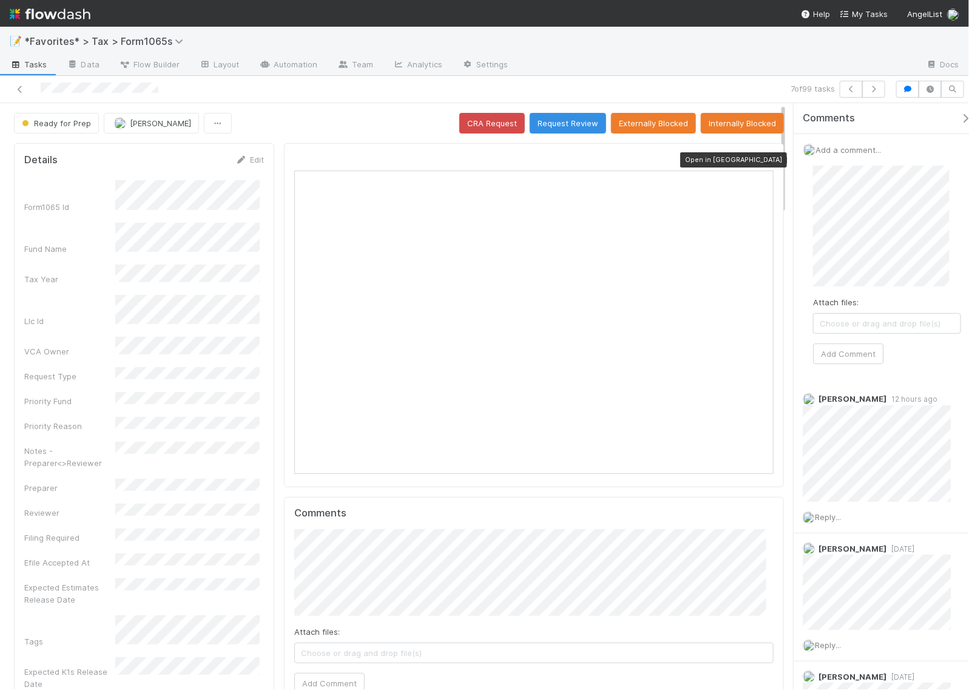
click at [762, 161] on icon at bounding box center [768, 160] width 12 height 8
click at [856, 342] on div "Attach files: Choose or drag and drop file(s) Add Comment" at bounding box center [887, 265] width 148 height 198
click at [867, 352] on button "Add Comment" at bounding box center [848, 354] width 70 height 21
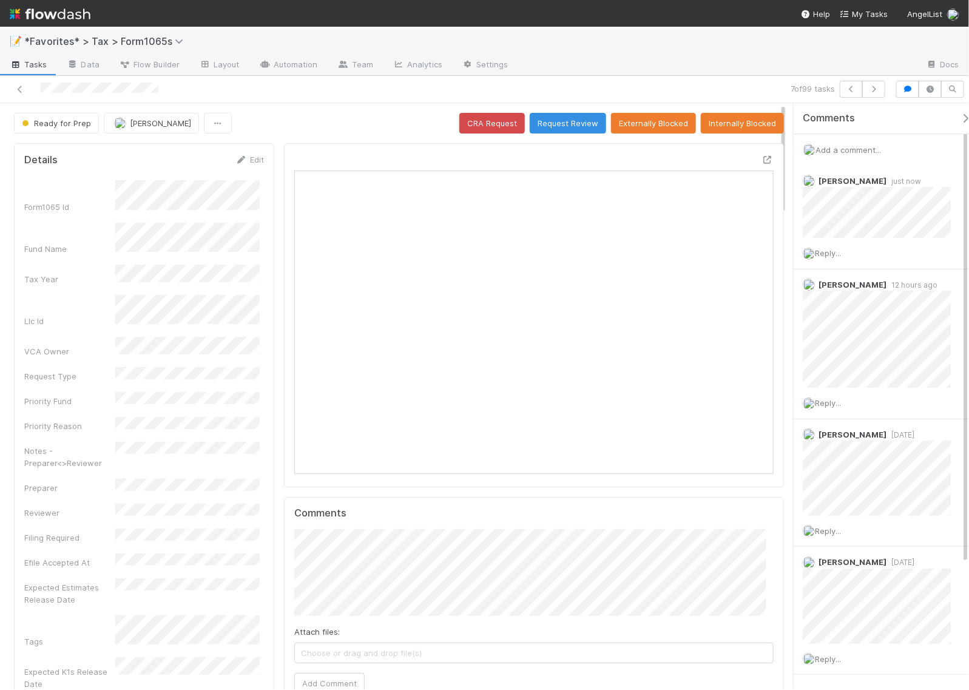
click at [753, 79] on div "7 of 99 tasks" at bounding box center [484, 89] width 969 height 27
click at [881, 91] on button "button" at bounding box center [874, 89] width 23 height 17
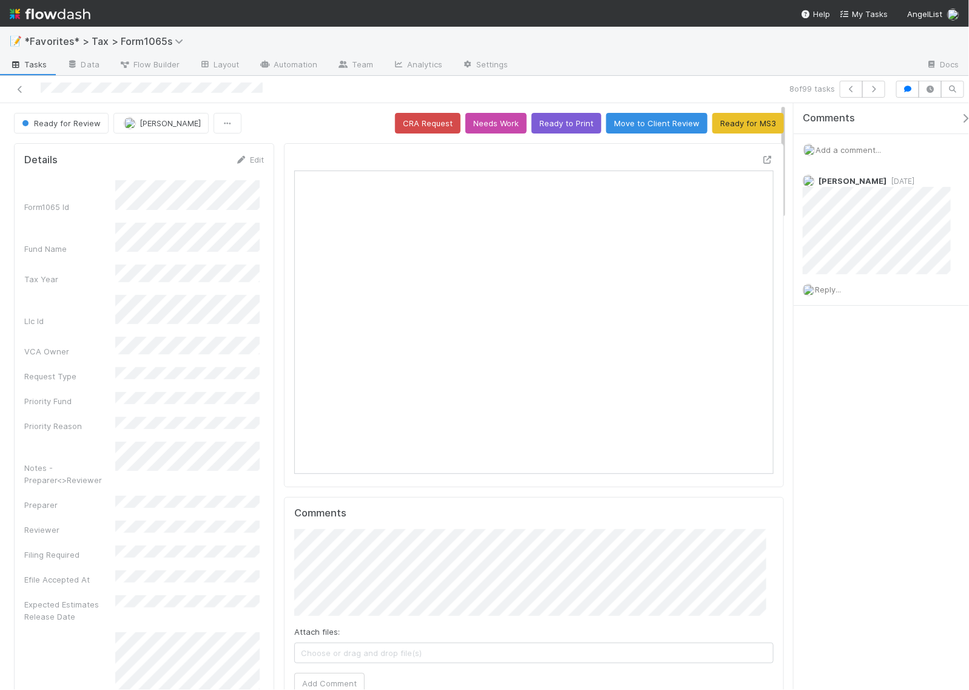
scroll to position [235, 460]
click at [872, 89] on icon "button" at bounding box center [874, 89] width 12 height 7
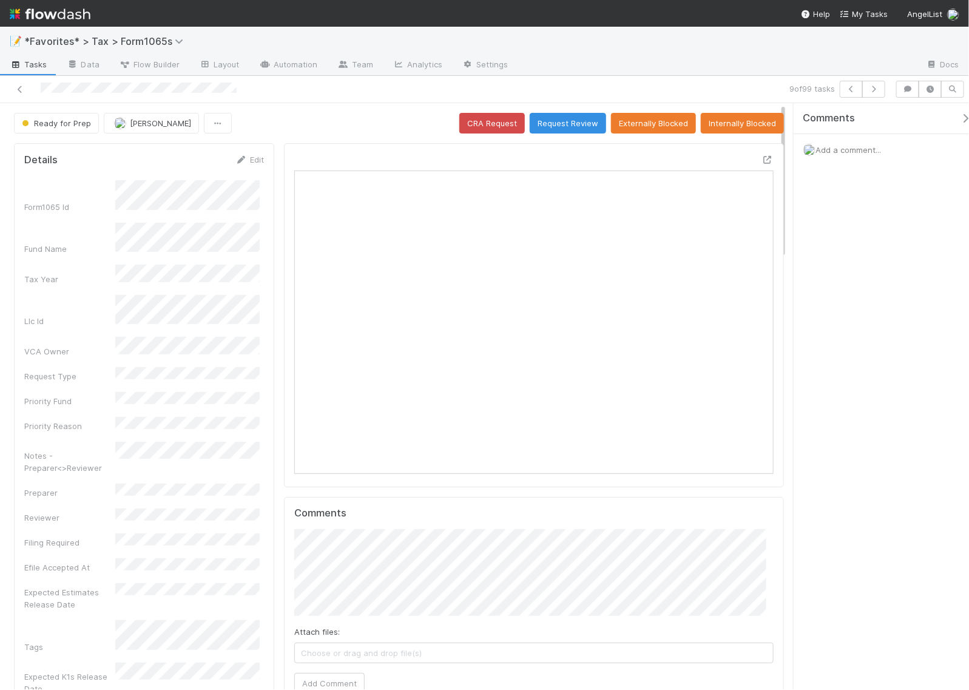
scroll to position [235, 225]
click at [762, 159] on icon at bounding box center [768, 160] width 12 height 8
click at [874, 86] on icon "button" at bounding box center [874, 89] width 12 height 7
click at [762, 161] on icon at bounding box center [768, 160] width 12 height 8
click at [877, 91] on icon "button" at bounding box center [874, 89] width 12 height 7
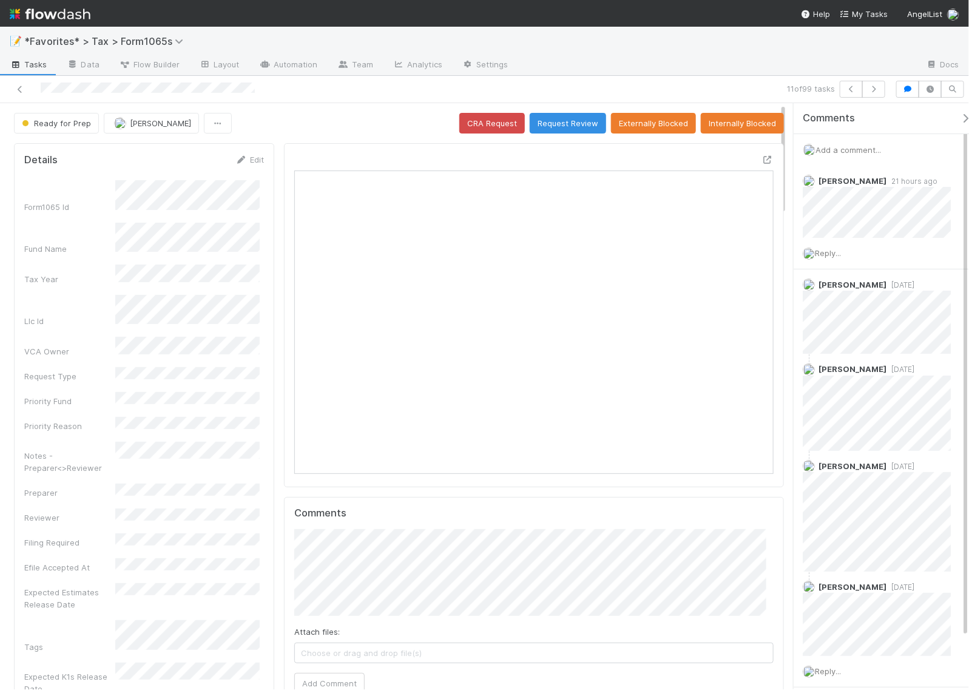
scroll to position [235, 460]
click at [875, 92] on icon "button" at bounding box center [874, 89] width 12 height 7
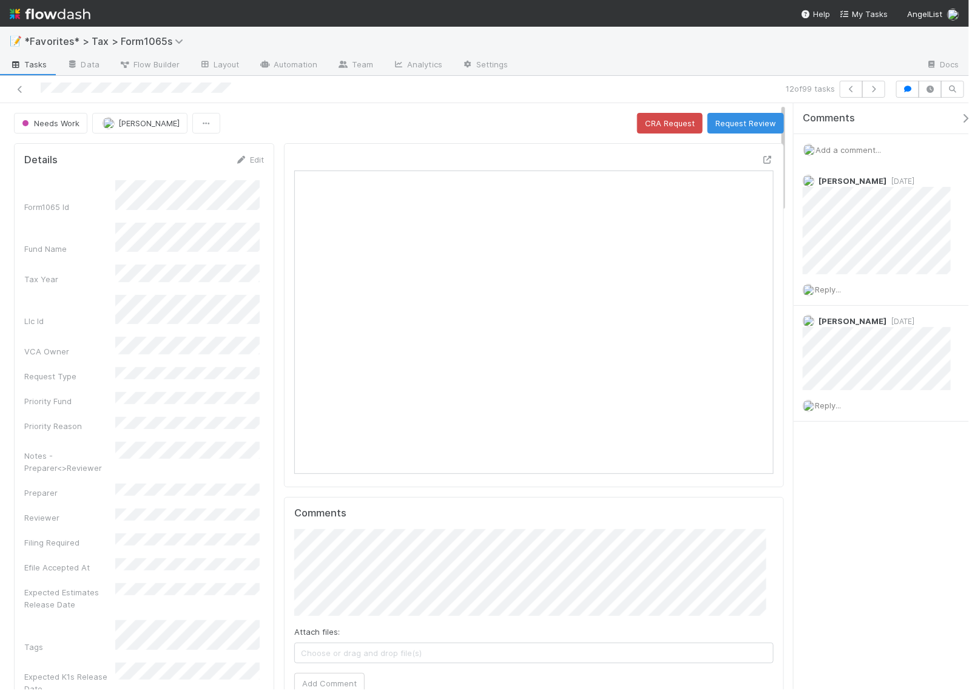
scroll to position [235, 460]
click at [875, 91] on icon "button" at bounding box center [874, 89] width 12 height 7
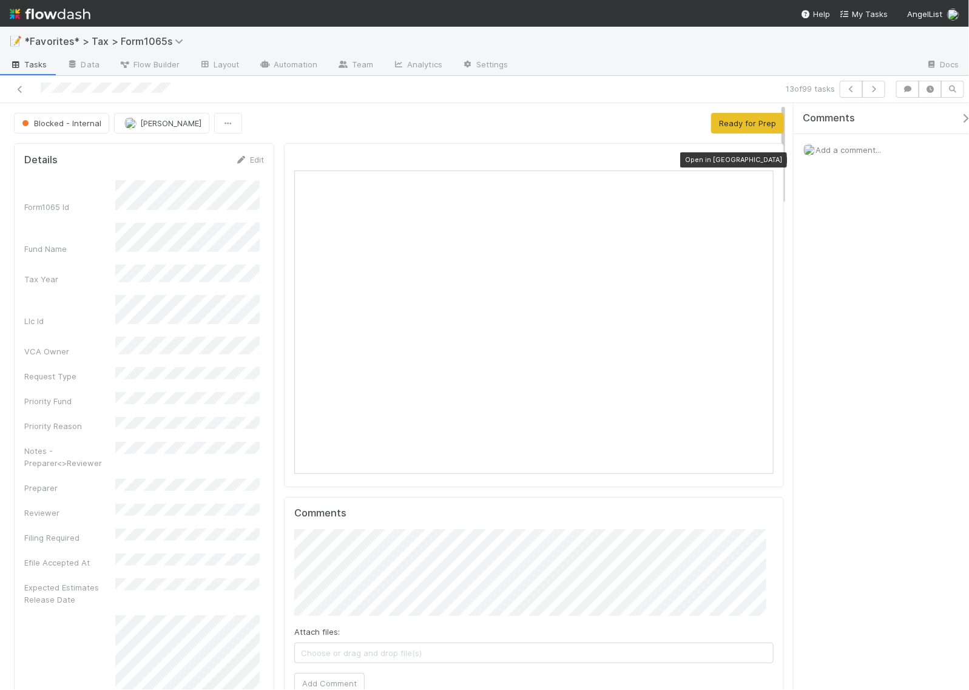
click at [762, 158] on icon at bounding box center [768, 160] width 12 height 8
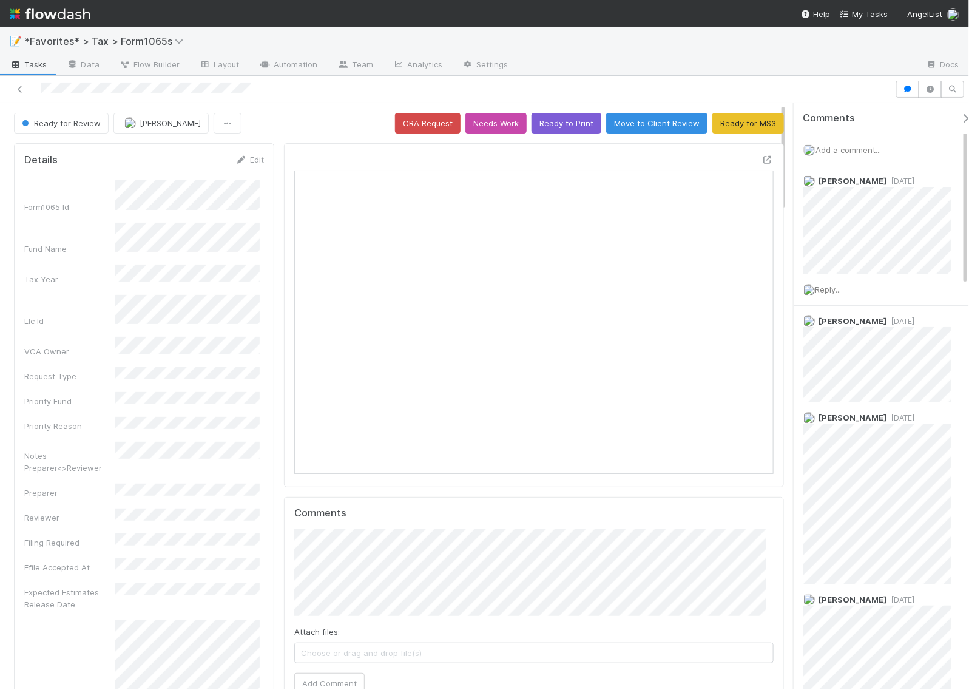
scroll to position [235, 223]
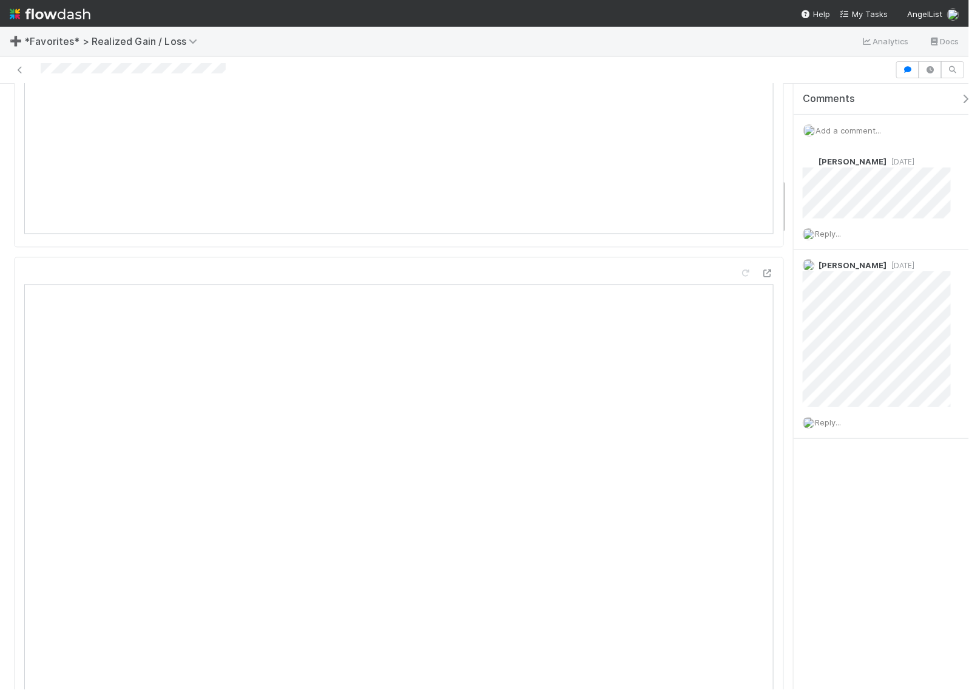
scroll to position [1062, 0]
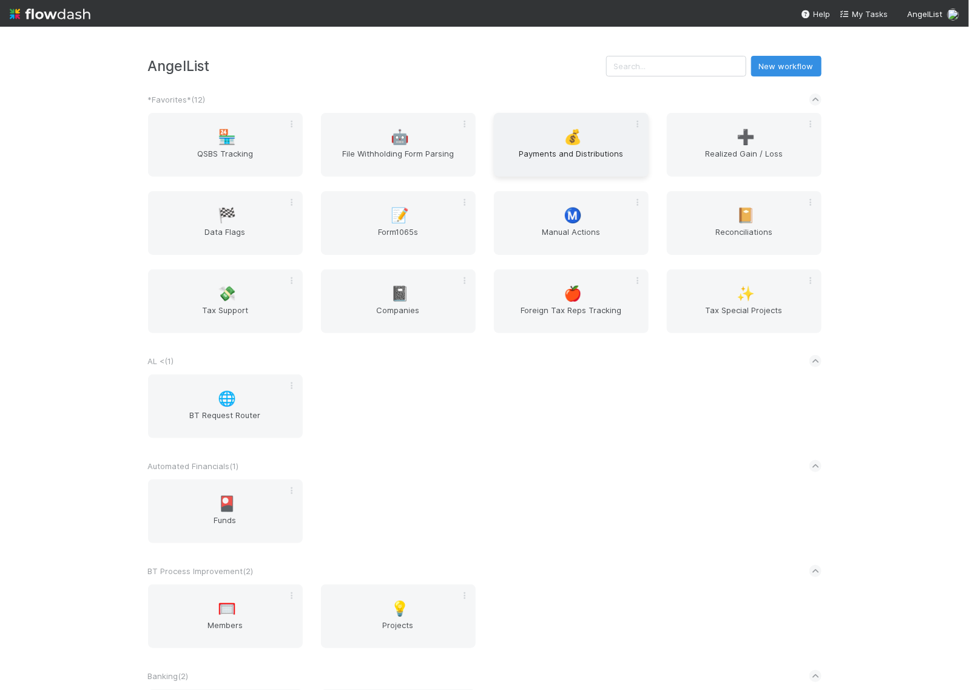
click at [551, 143] on div "💰 Payments and Distributions" at bounding box center [571, 145] width 155 height 64
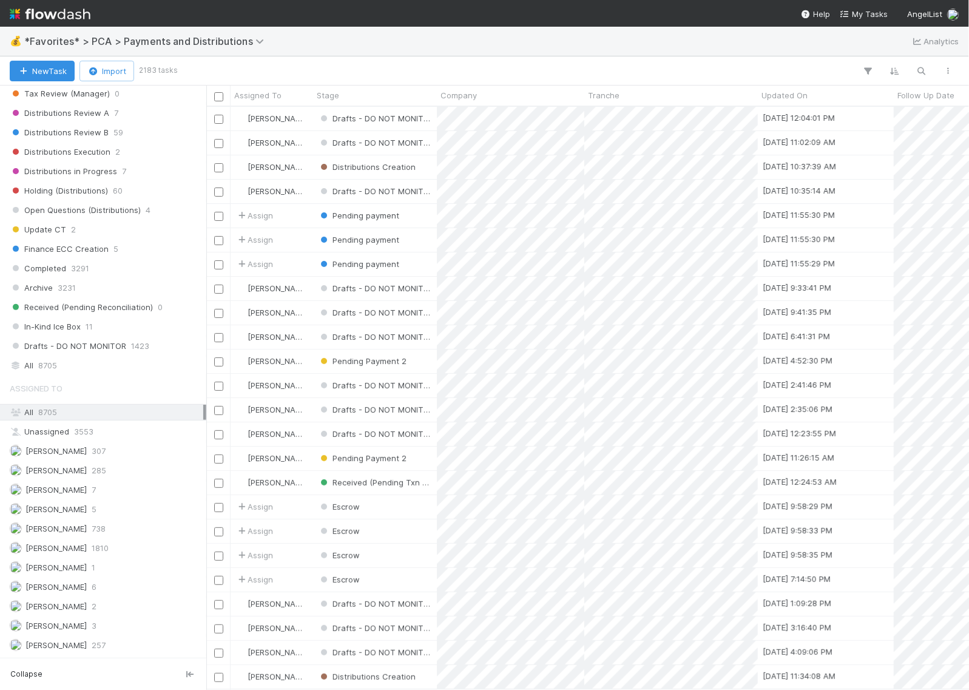
scroll to position [759, 0]
drag, startPoint x: 65, startPoint y: 380, endPoint x: 92, endPoint y: 373, distance: 27.5
click at [65, 371] on div "All 8705" at bounding box center [107, 363] width 194 height 15
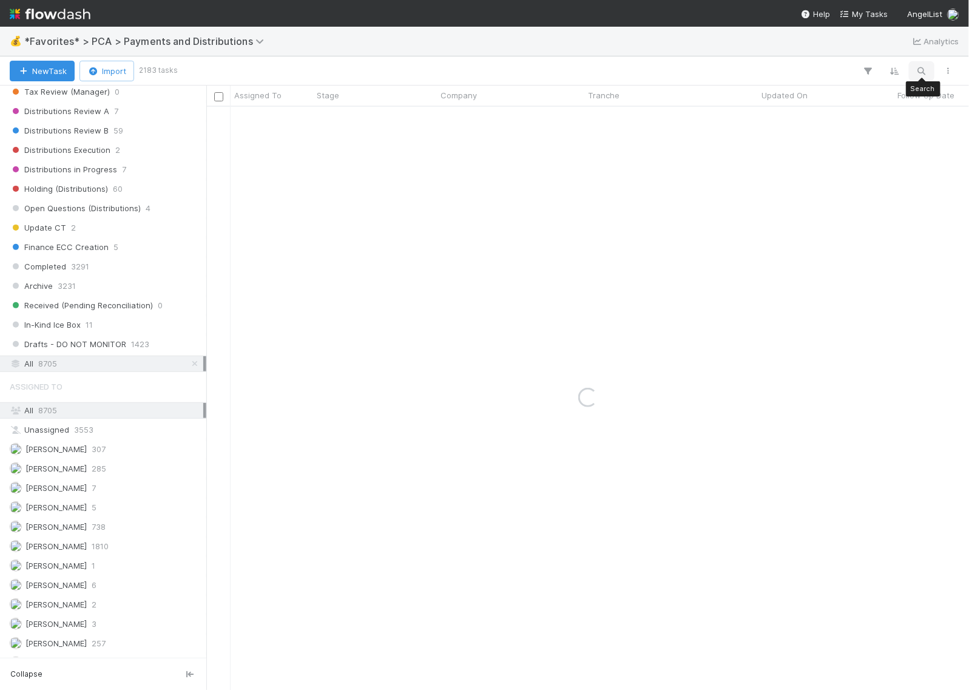
click at [918, 73] on icon "button" at bounding box center [922, 71] width 12 height 11
type input "Dipli"
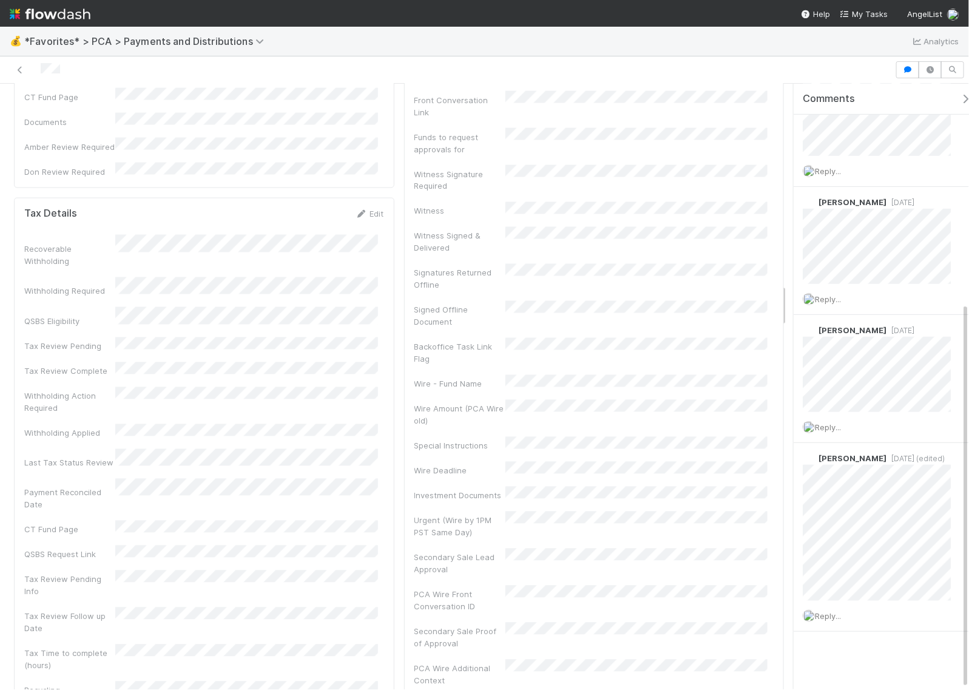
scroll to position [2732, 0]
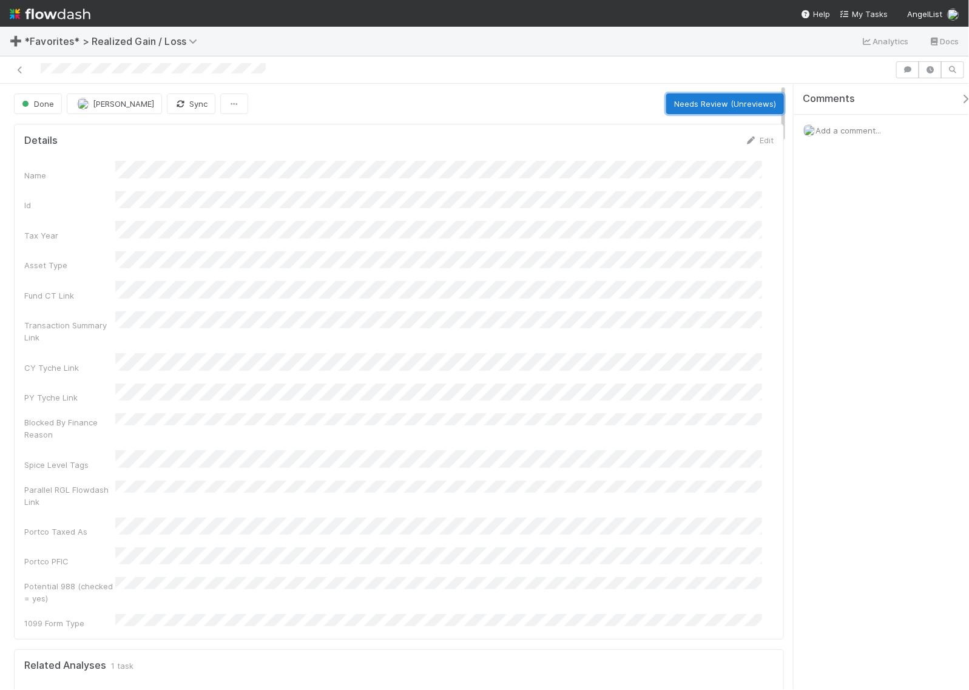
click at [703, 111] on button "Needs Review (Unreviews)" at bounding box center [726, 103] width 118 height 21
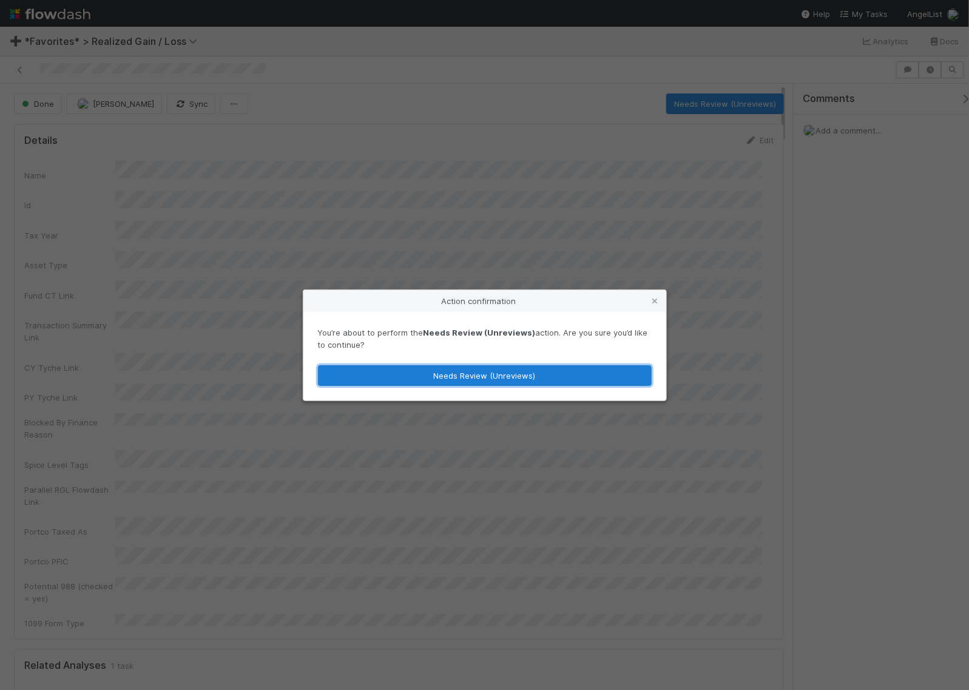
click at [478, 379] on button "Needs Review (Unreviews)" at bounding box center [485, 375] width 334 height 21
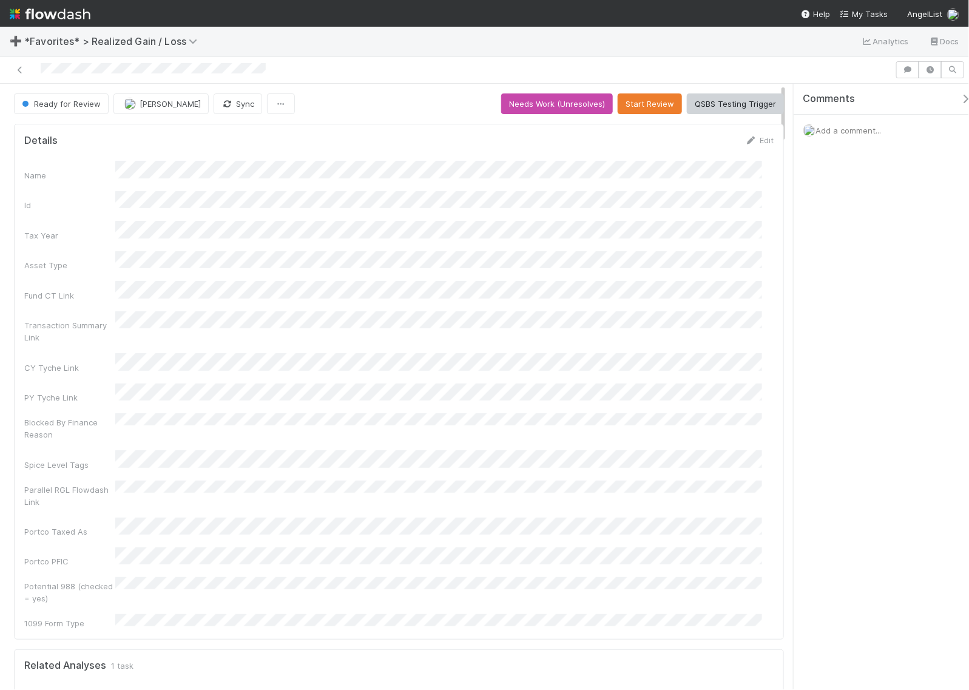
click at [853, 129] on span "Add a comment..." at bounding box center [849, 131] width 66 height 10
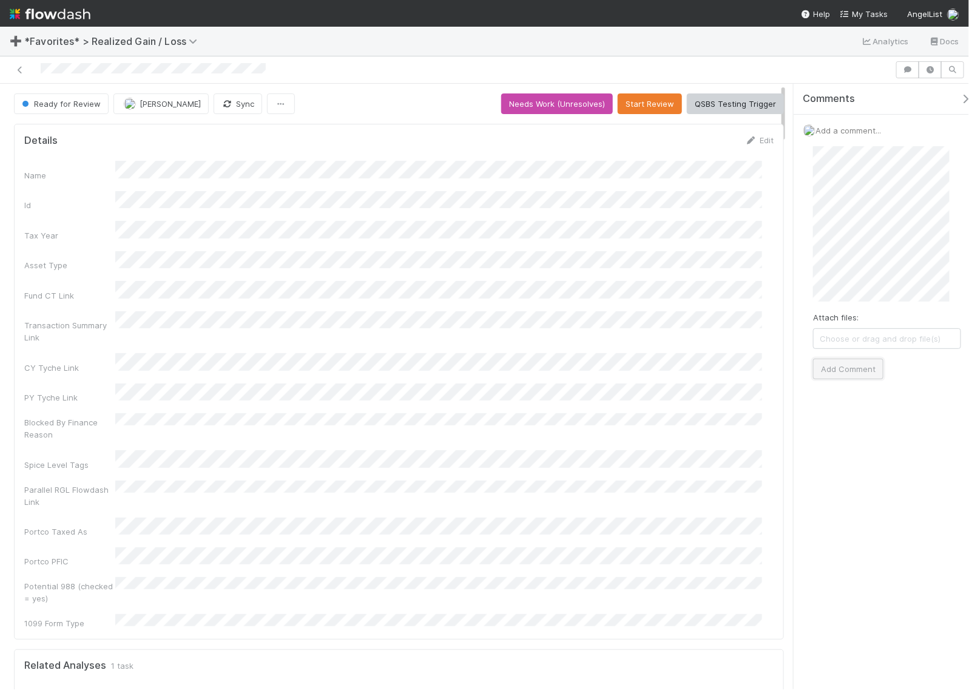
click at [852, 371] on button "Add Comment" at bounding box center [848, 369] width 70 height 21
click at [575, 107] on button "Needs Work (Unresolves)" at bounding box center [557, 103] width 112 height 21
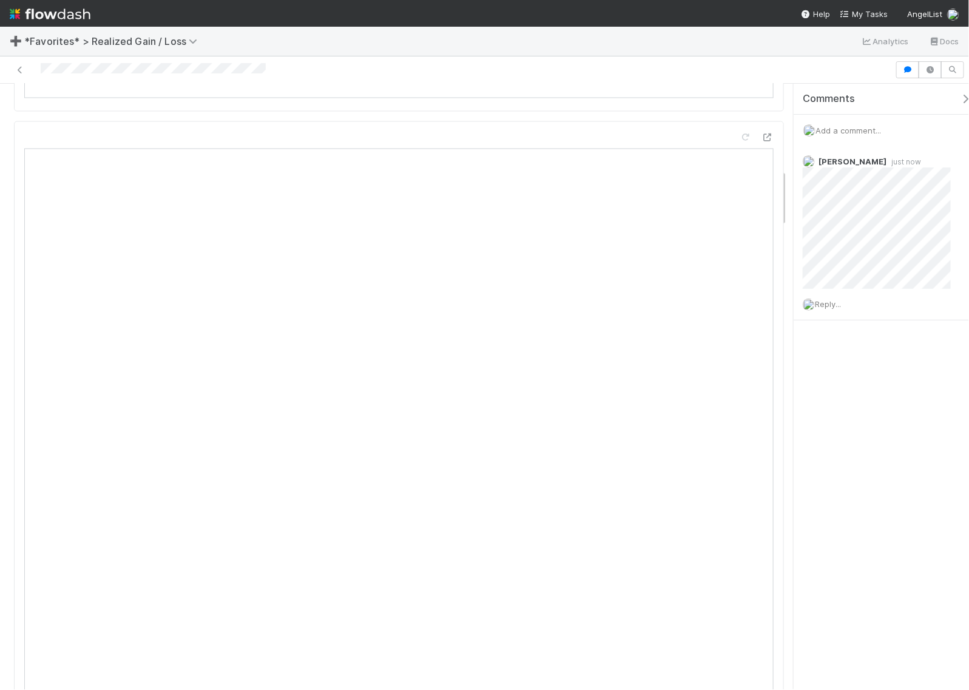
scroll to position [759, 0]
click at [733, 349] on div at bounding box center [399, 673] width 770 height 648
click at [740, 362] on icon at bounding box center [746, 366] width 12 height 8
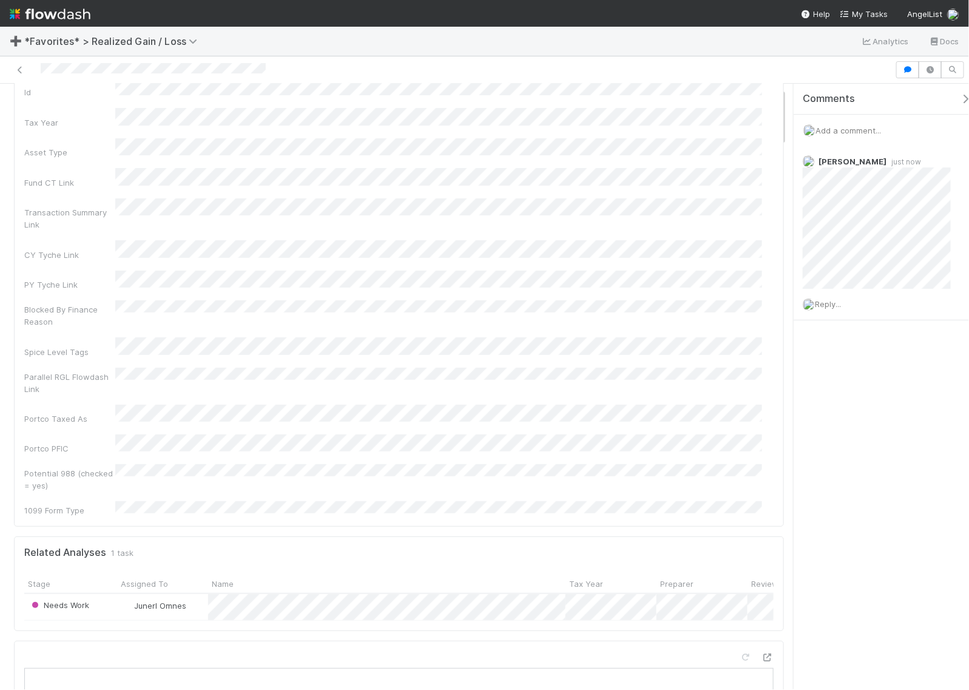
scroll to position [0, 0]
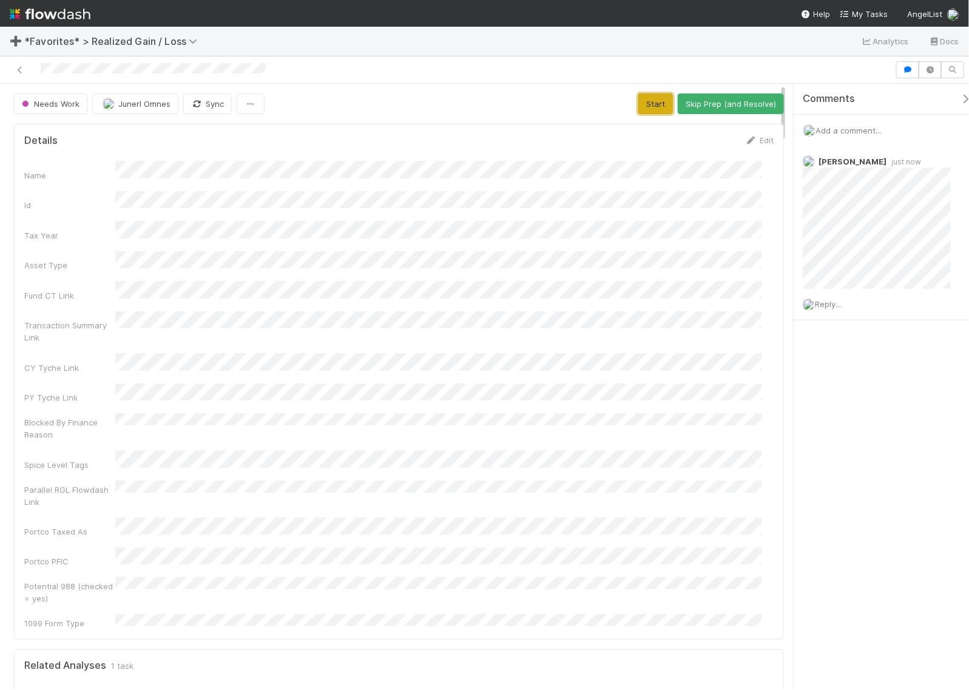
click at [650, 103] on button "Start" at bounding box center [656, 103] width 35 height 21
click at [703, 104] on button "Request Review (and Resolve)" at bounding box center [718, 103] width 131 height 21
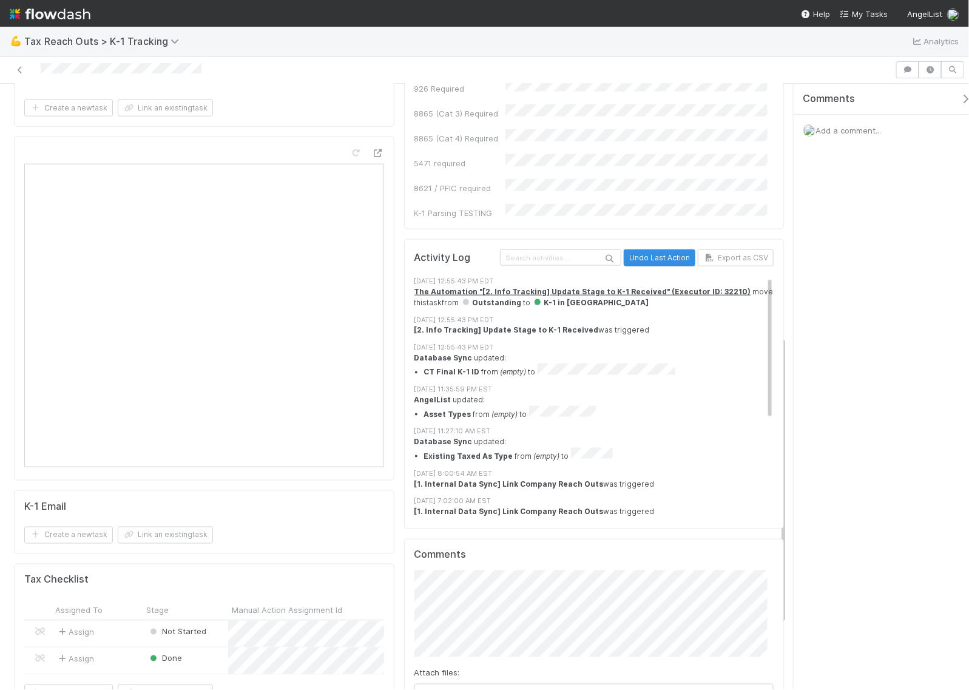
scroll to position [531, 0]
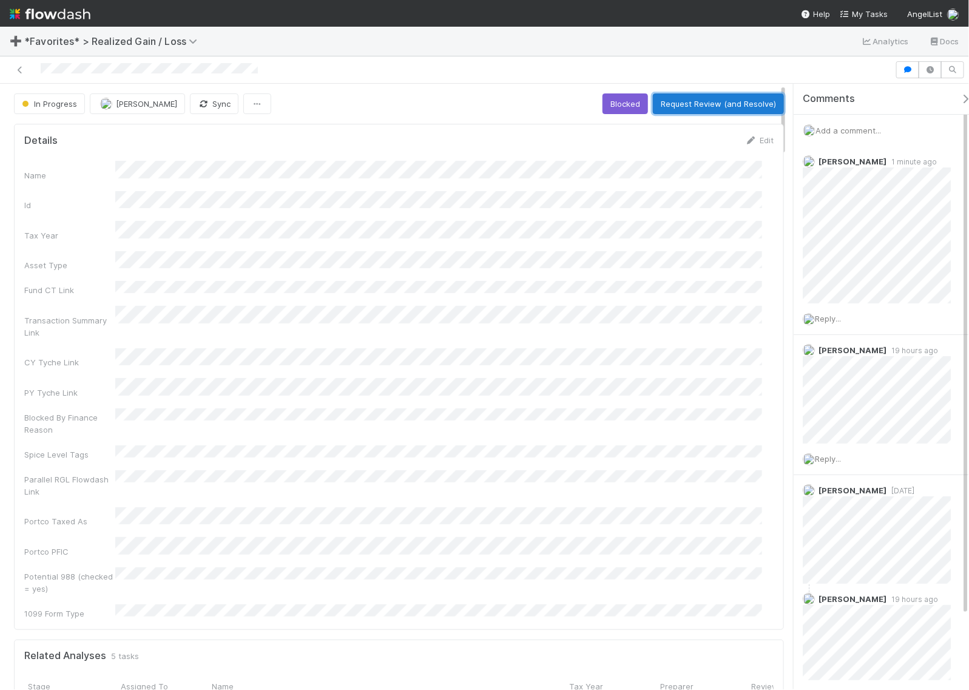
click at [730, 107] on button "Request Review (and Resolve)" at bounding box center [718, 103] width 131 height 21
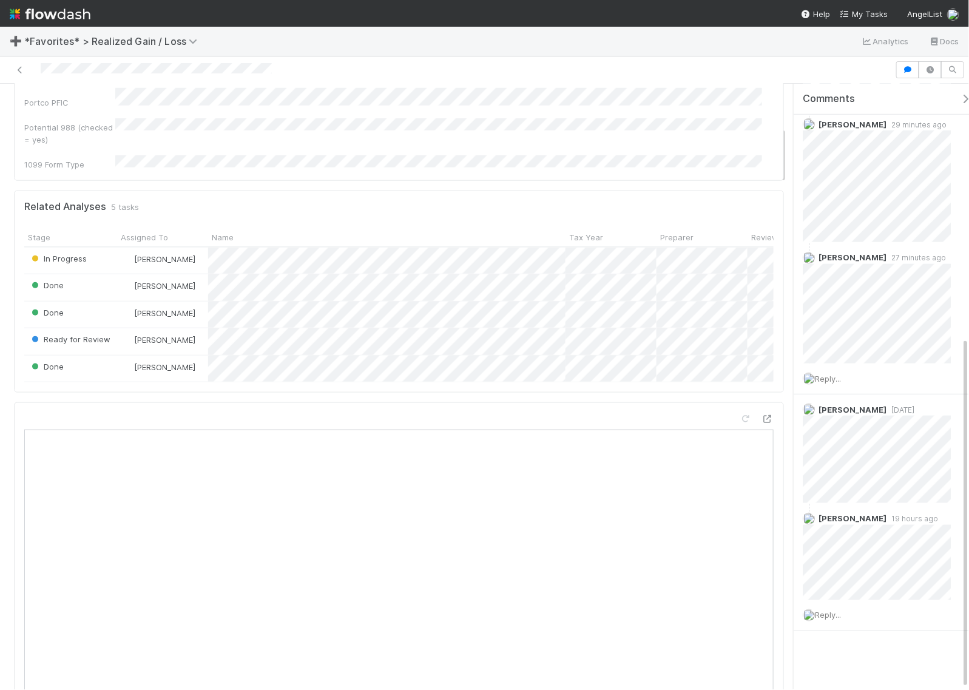
scroll to position [455, 0]
